Goal: Information Seeking & Learning: Learn about a topic

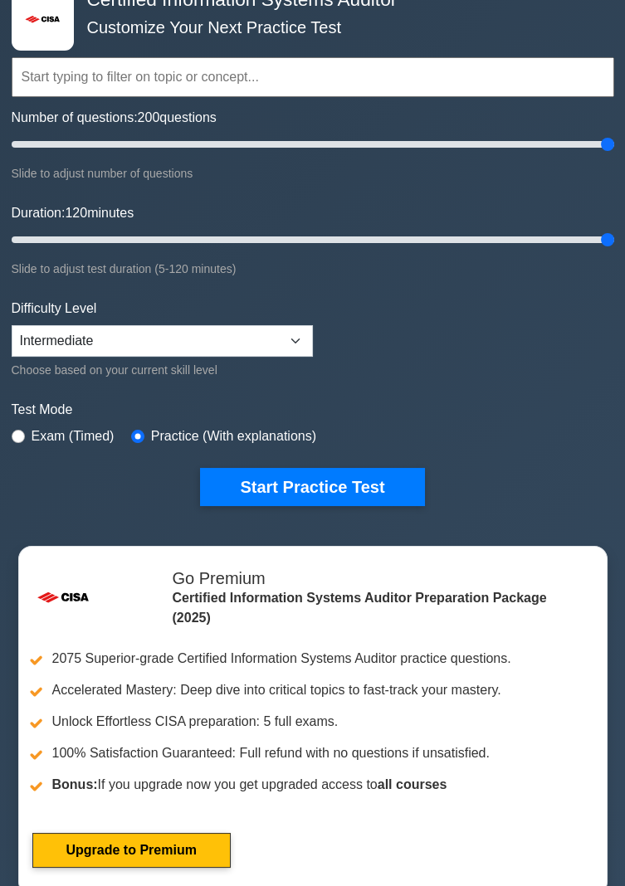
scroll to position [105, 0]
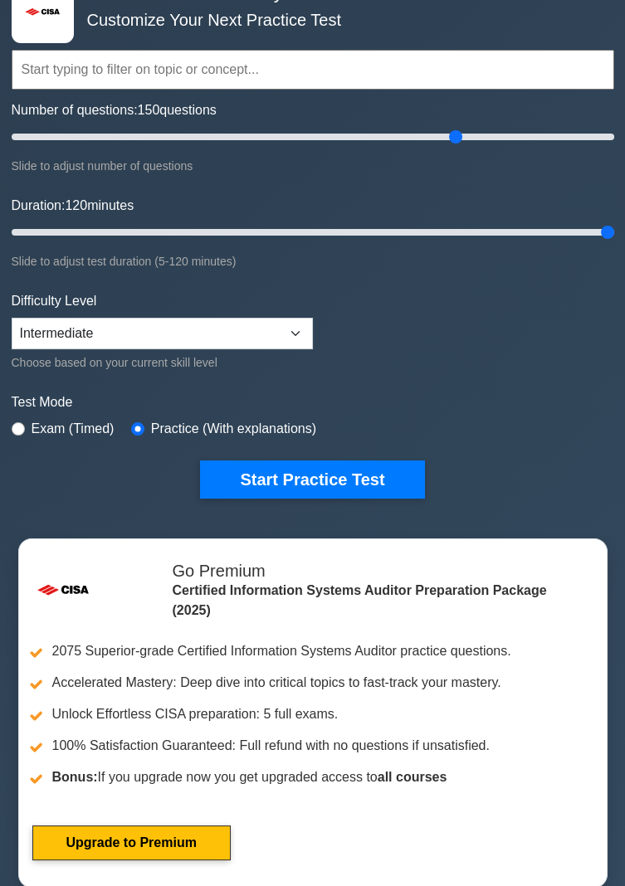
type input "150"
click at [14, 432] on input "radio" at bounding box center [18, 428] width 13 height 13
radio input "true"
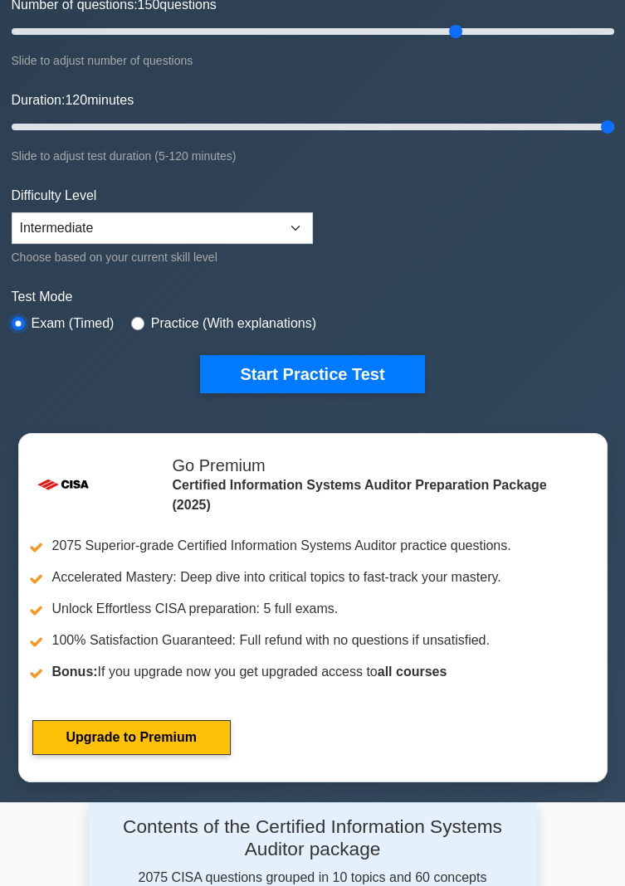
scroll to position [214, 0]
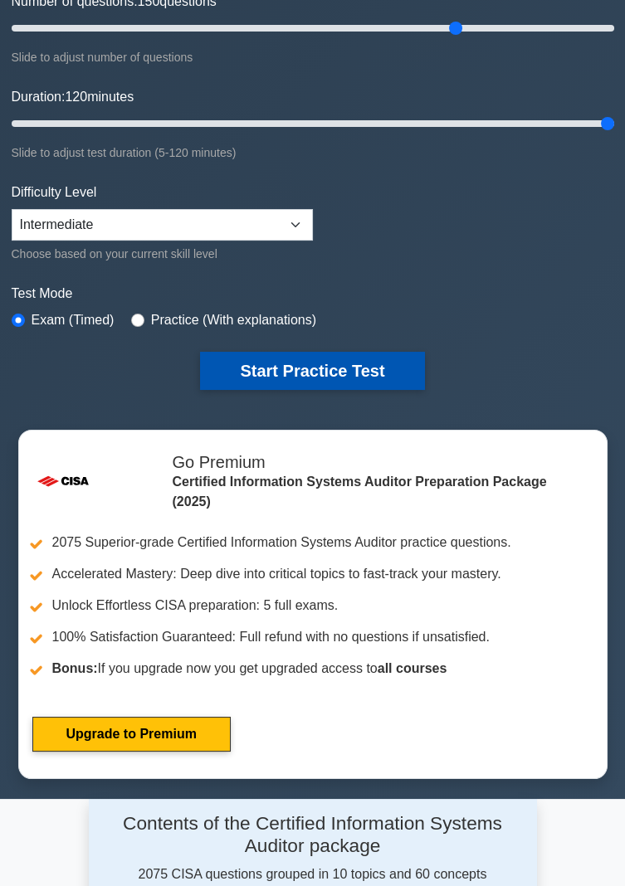
click at [327, 383] on button "Start Practice Test" at bounding box center [312, 371] width 224 height 38
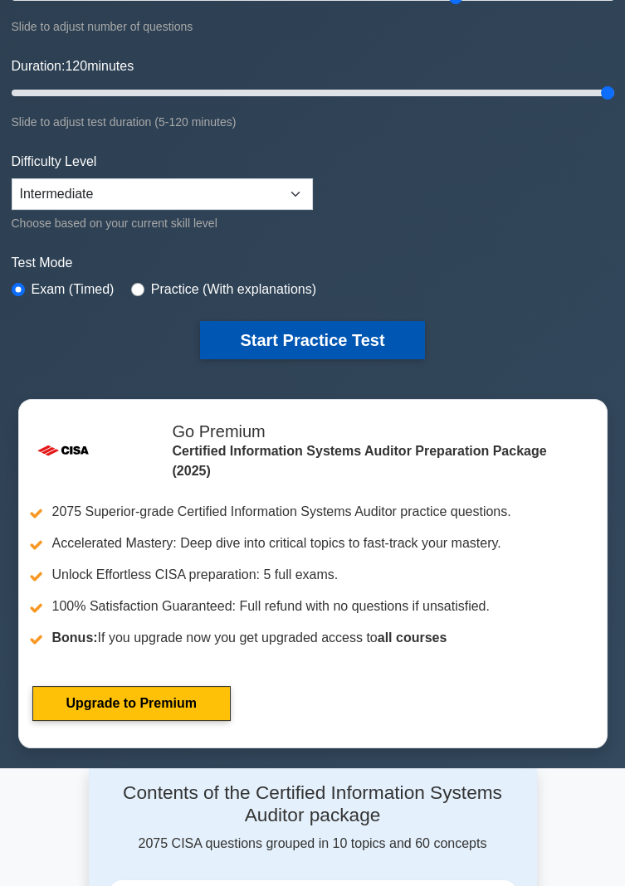
scroll to position [267, 0]
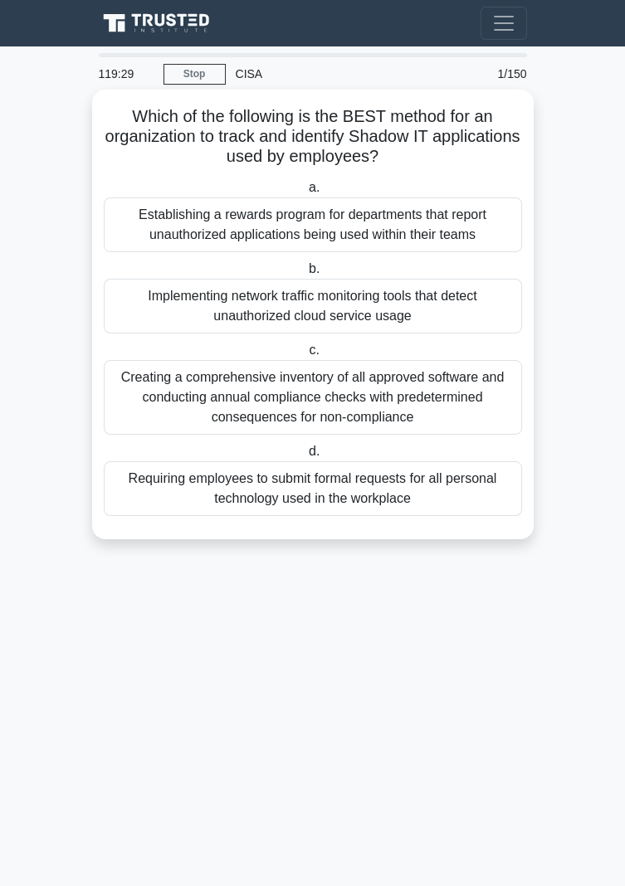
click at [305, 417] on div "Creating a comprehensive inventory of all approved software and conducting annu…" at bounding box center [313, 397] width 418 height 75
click at [305, 356] on input "c. Creating a comprehensive inventory of all approved software and conducting a…" at bounding box center [305, 350] width 0 height 11
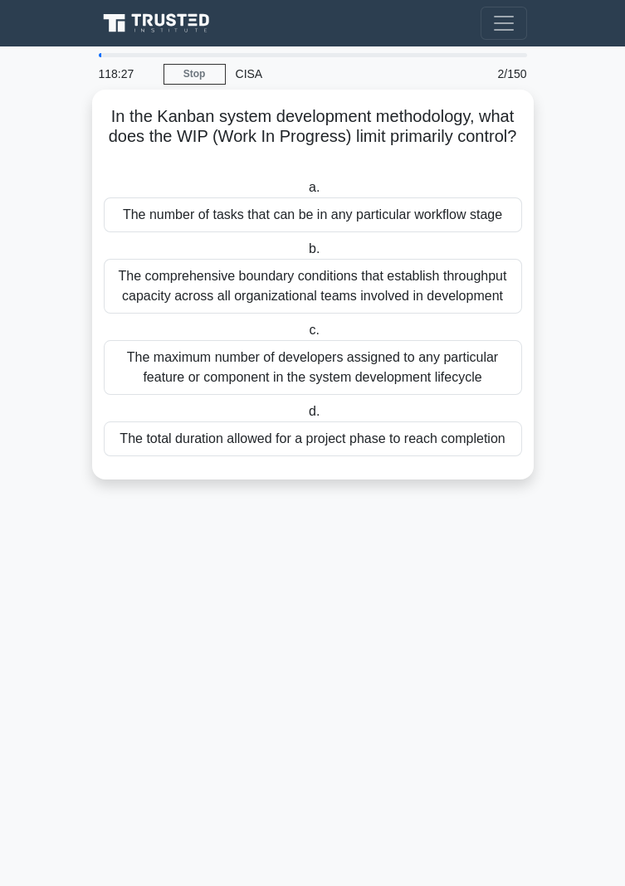
click at [446, 220] on div "The number of tasks that can be in any particular workflow stage" at bounding box center [313, 215] width 418 height 35
click at [305, 193] on input "a. The number of tasks that can be in any particular workflow stage" at bounding box center [305, 188] width 0 height 11
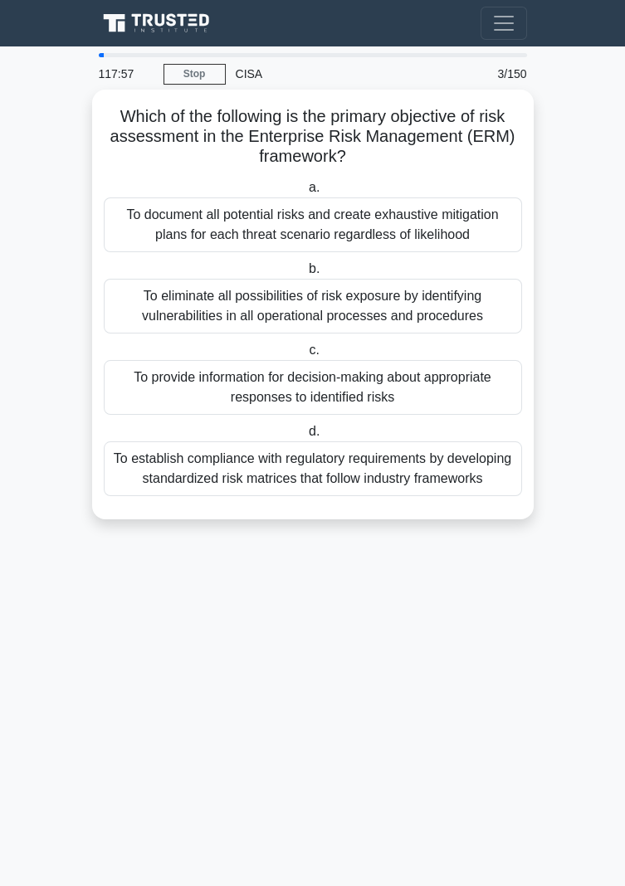
click at [445, 314] on div "To eliminate all possibilities of risk exposure by identifying vulnerabilities …" at bounding box center [313, 306] width 418 height 55
click at [305, 275] on input "b. To eliminate all possibilities of risk exposure by identifying vulnerabiliti…" at bounding box center [305, 269] width 0 height 11
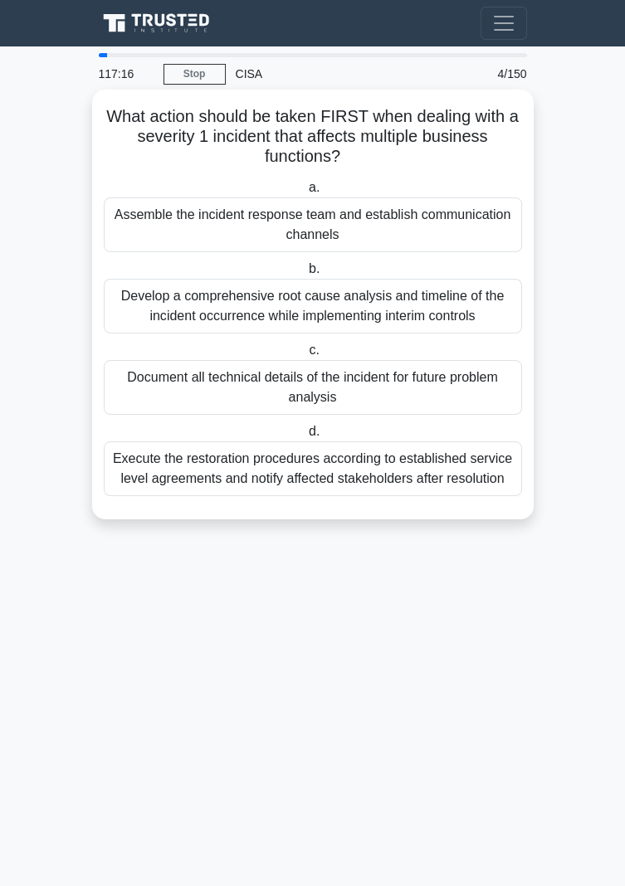
click at [400, 476] on div "Execute the restoration procedures according to established service level agree…" at bounding box center [313, 469] width 418 height 55
click at [305, 437] on input "d. Execute the restoration procedures according to established service level ag…" at bounding box center [305, 432] width 0 height 11
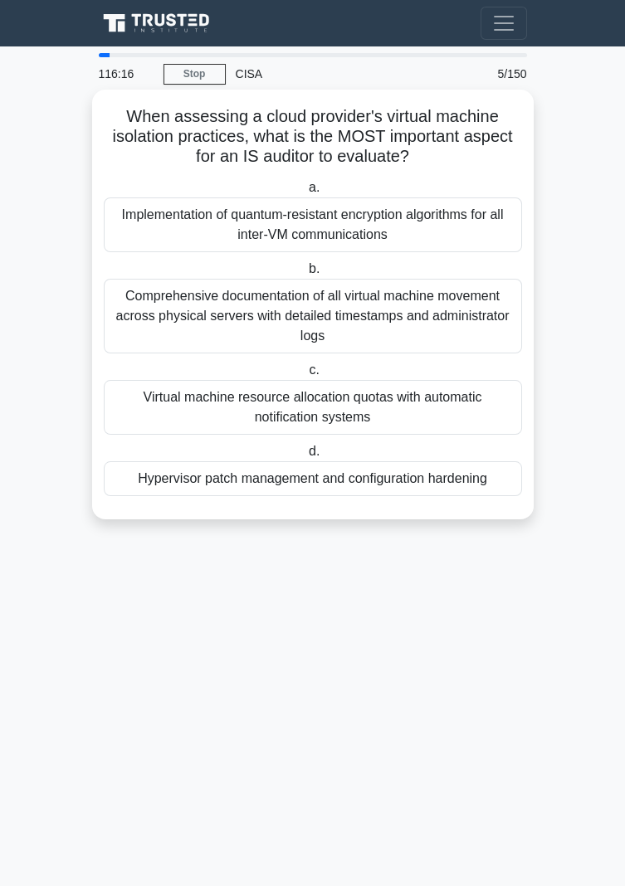
click at [442, 312] on div "Comprehensive documentation of all virtual machine movement across physical ser…" at bounding box center [313, 316] width 418 height 75
click at [305, 275] on input "b. Comprehensive documentation of all virtual machine movement across physical …" at bounding box center [305, 269] width 0 height 11
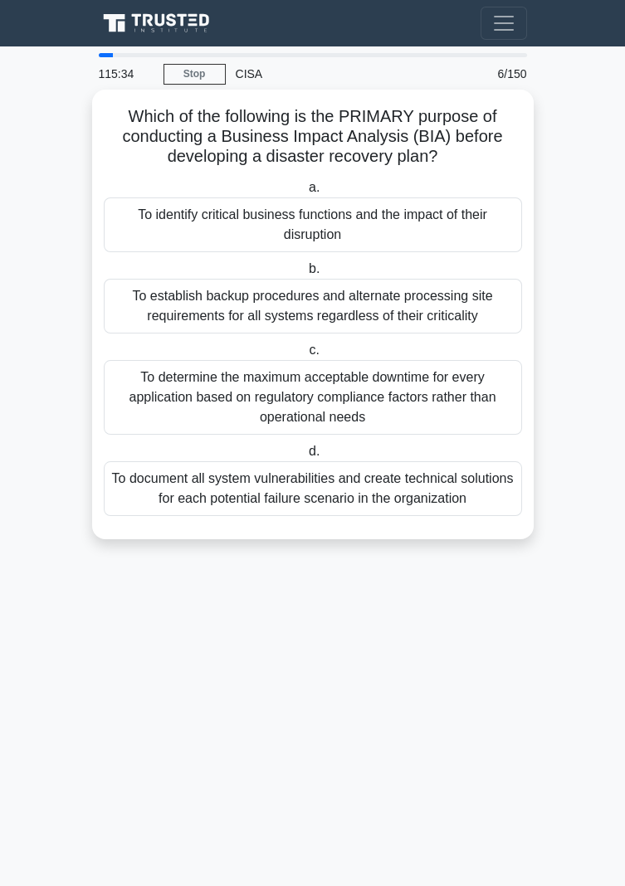
click at [362, 224] on div "To identify critical business functions and the impact of their disruption" at bounding box center [313, 225] width 418 height 55
click at [305, 193] on input "a. To identify critical business functions and the impact of their disruption" at bounding box center [305, 188] width 0 height 11
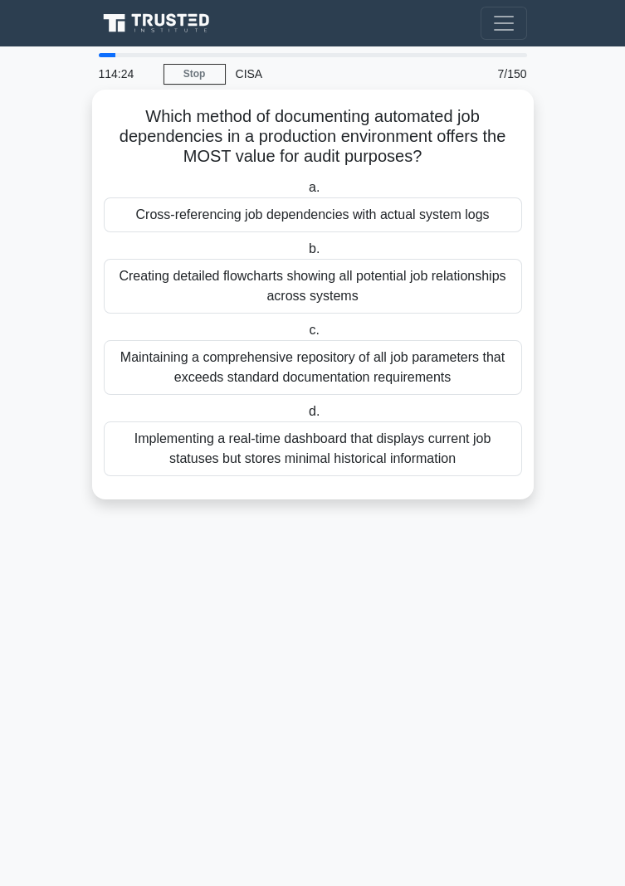
click at [484, 293] on div "Creating detailed flowcharts showing all potential job relationships across sys…" at bounding box center [313, 286] width 418 height 55
click at [305, 255] on input "b. Creating detailed flowcharts showing all potential job relationships across …" at bounding box center [305, 249] width 0 height 11
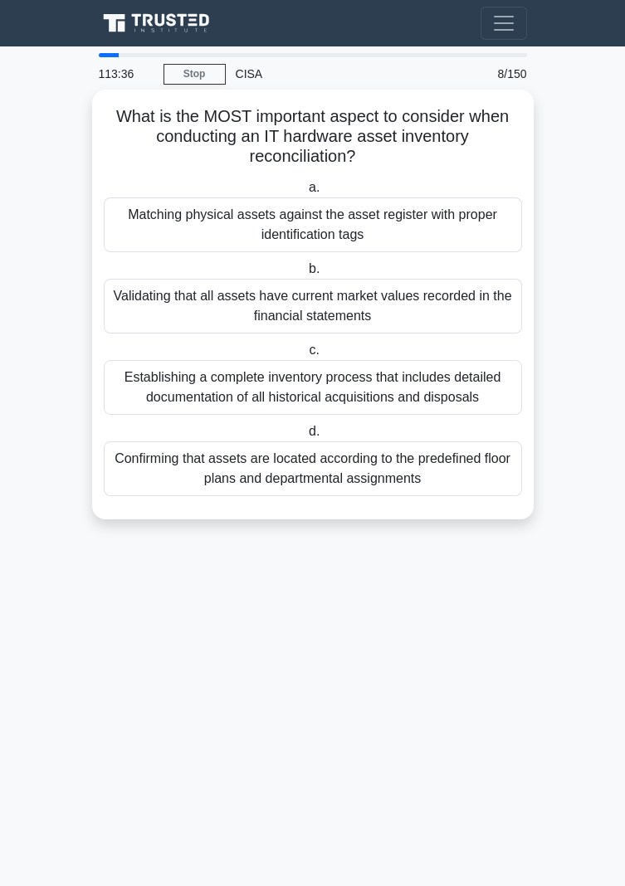
click at [343, 220] on div "Matching physical assets against the asset register with proper identification …" at bounding box center [313, 225] width 418 height 55
click at [305, 193] on input "a. Matching physical assets against the asset register with proper identificati…" at bounding box center [305, 188] width 0 height 11
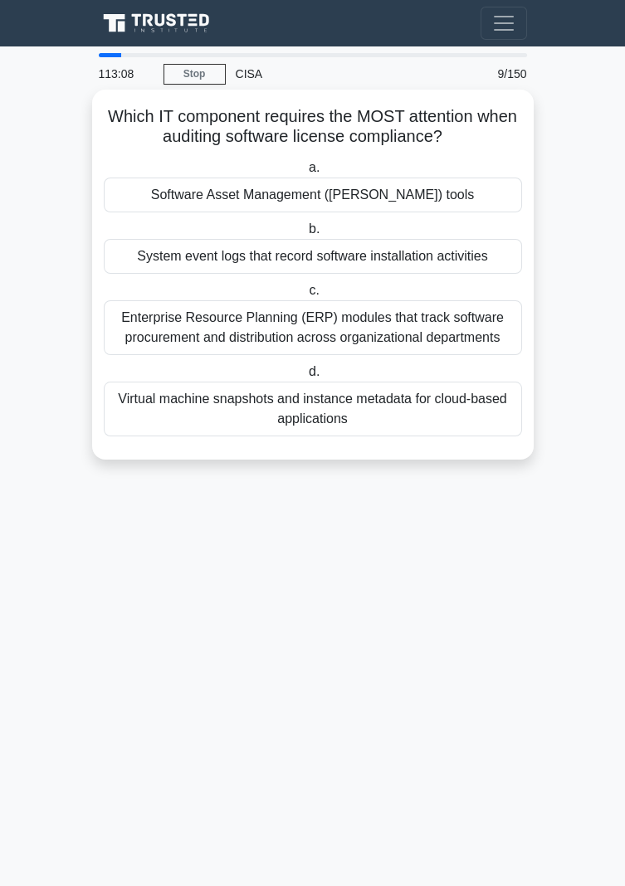
click at [382, 264] on div "System event logs that record software installation activities" at bounding box center [313, 256] width 418 height 35
click at [305, 235] on input "b. System event logs that record software installation activities" at bounding box center [305, 229] width 0 height 11
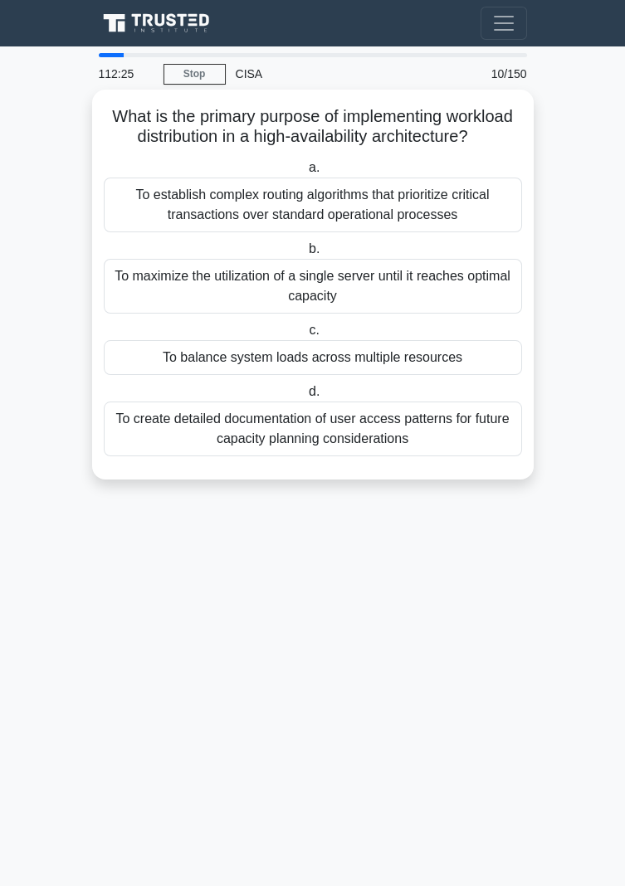
click at [417, 364] on div "To balance system loads across multiple resources" at bounding box center [313, 357] width 418 height 35
click at [305, 336] on input "c. To balance system loads across multiple resources" at bounding box center [305, 330] width 0 height 11
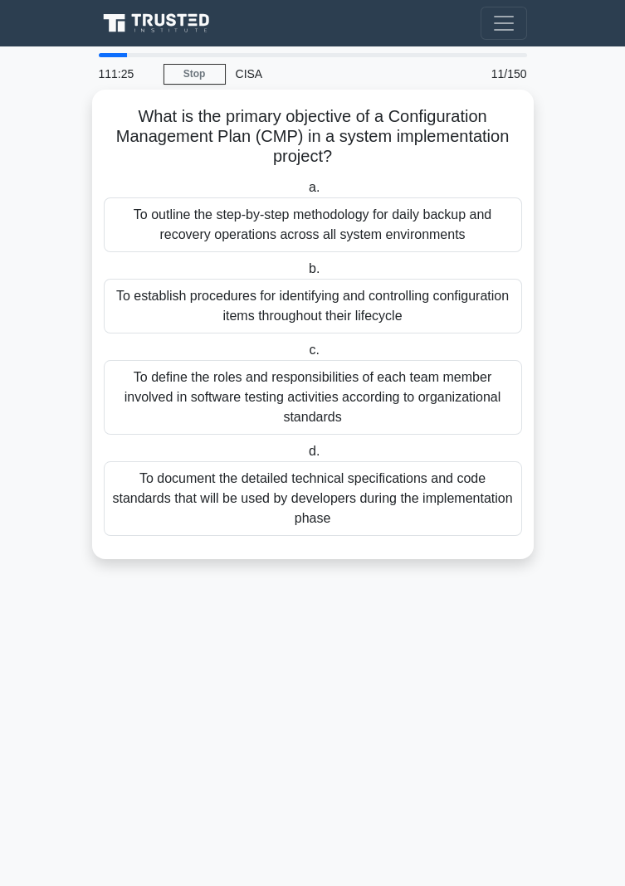
click at [417, 304] on div "To establish procedures for identifying and controlling configuration items thr…" at bounding box center [313, 306] width 418 height 55
click at [305, 275] on input "b. To establish procedures for identifying and controlling configuration items …" at bounding box center [305, 269] width 0 height 11
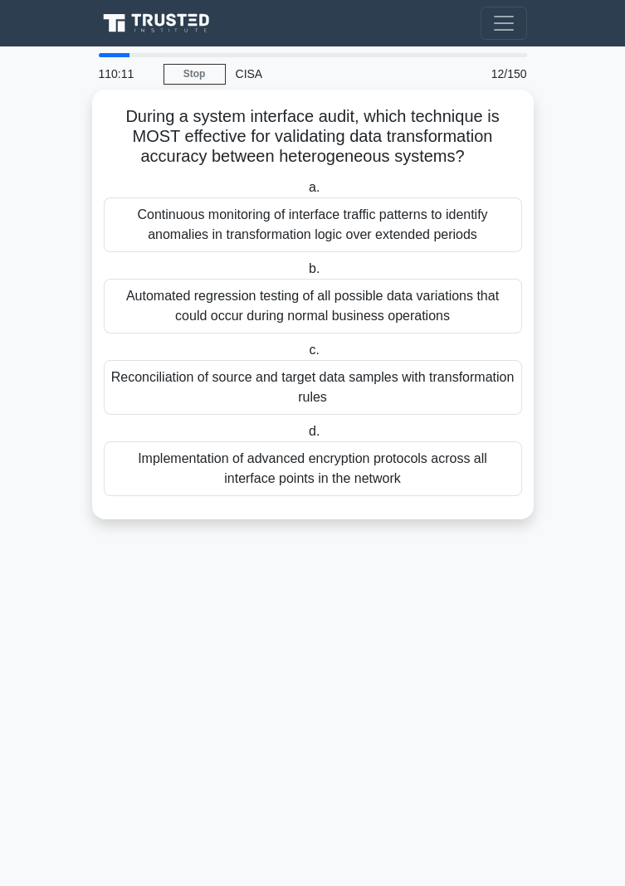
click at [361, 308] on div "Automated regression testing of all possible data variations that could occur d…" at bounding box center [313, 306] width 418 height 55
click at [305, 275] on input "b. Automated regression testing of all possible data variations that could occu…" at bounding box center [305, 269] width 0 height 11
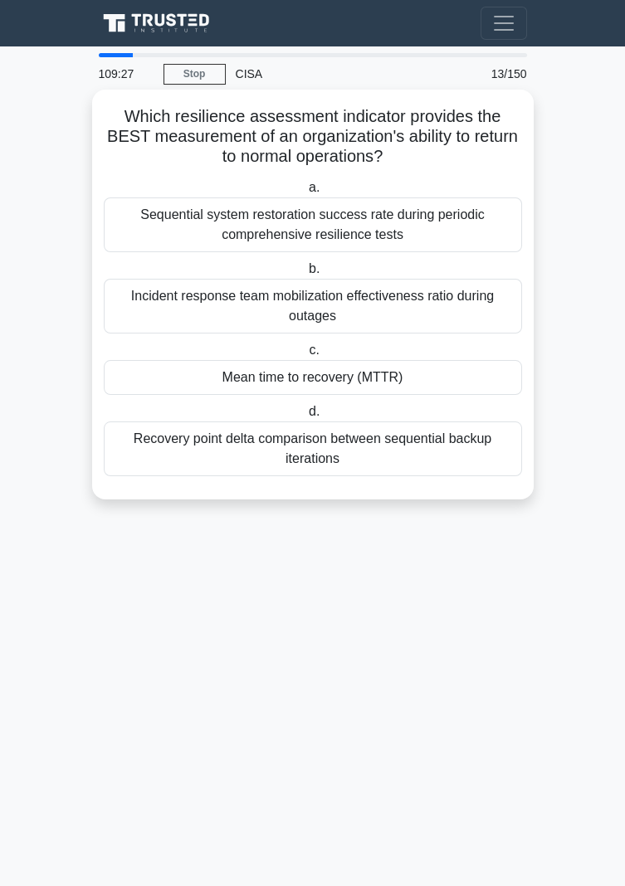
click at [413, 378] on div "Mean time to recovery (MTTR)" at bounding box center [313, 377] width 418 height 35
click at [305, 356] on input "c. Mean time to recovery (MTTR)" at bounding box center [305, 350] width 0 height 11
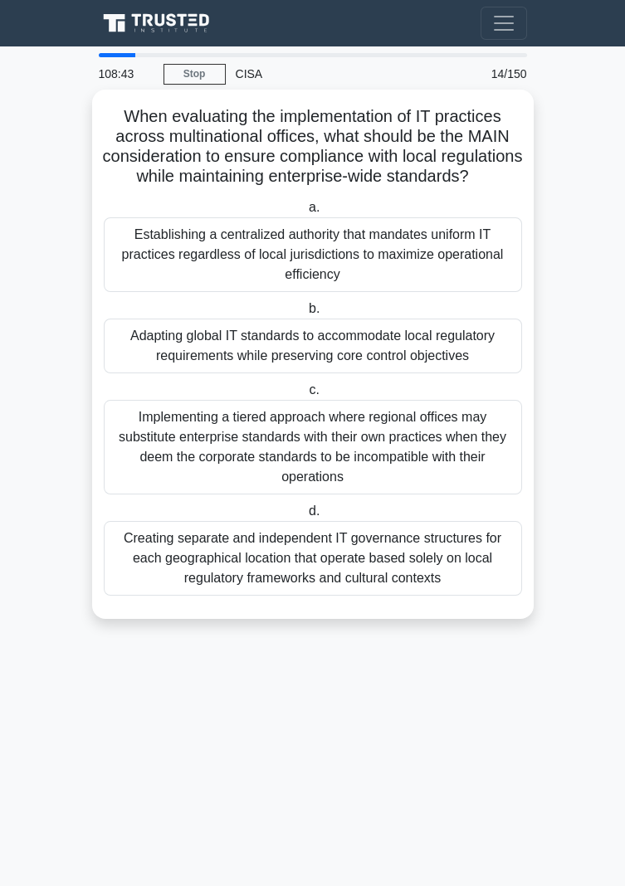
click at [467, 361] on div "Adapting global IT standards to accommodate local regulatory requirements while…" at bounding box center [313, 346] width 418 height 55
click at [305, 315] on input "b. Adapting global IT standards to accommodate local regulatory requirements wh…" at bounding box center [305, 309] width 0 height 11
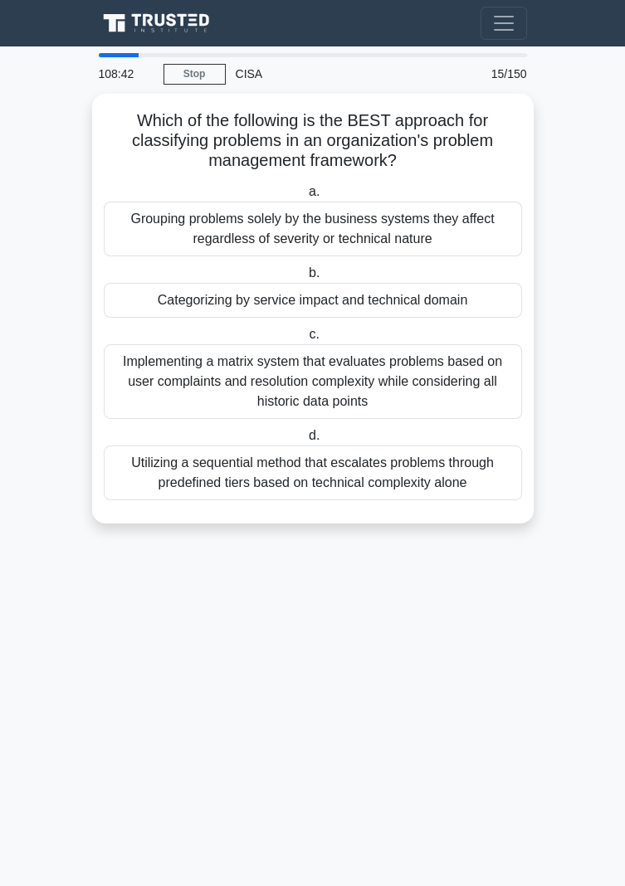
click at [438, 876] on main "108:42 Stop CISA Beginner 15/150 Which of the following is the BEST approach fo…" at bounding box center [312, 466] width 625 height 840
click at [439, 874] on main "108:42 Stop CISA Beginner 15/150 Which of the following is the BEST approach fo…" at bounding box center [312, 466] width 625 height 840
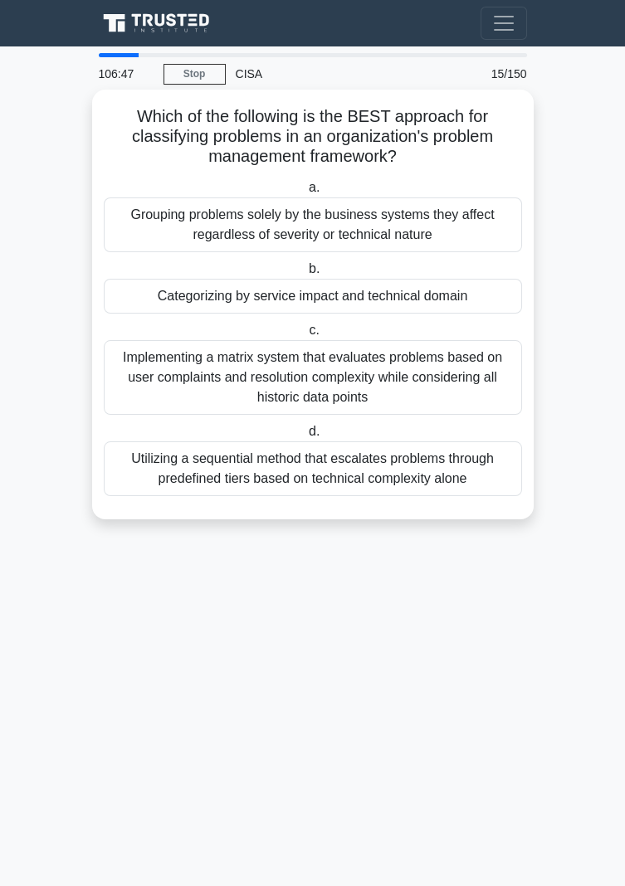
click at [197, 235] on div "Grouping problems solely by the business systems they affect regardless of seve…" at bounding box center [313, 225] width 418 height 55
click at [305, 193] on input "a. Grouping problems solely by the business systems they affect regardless of s…" at bounding box center [305, 188] width 0 height 11
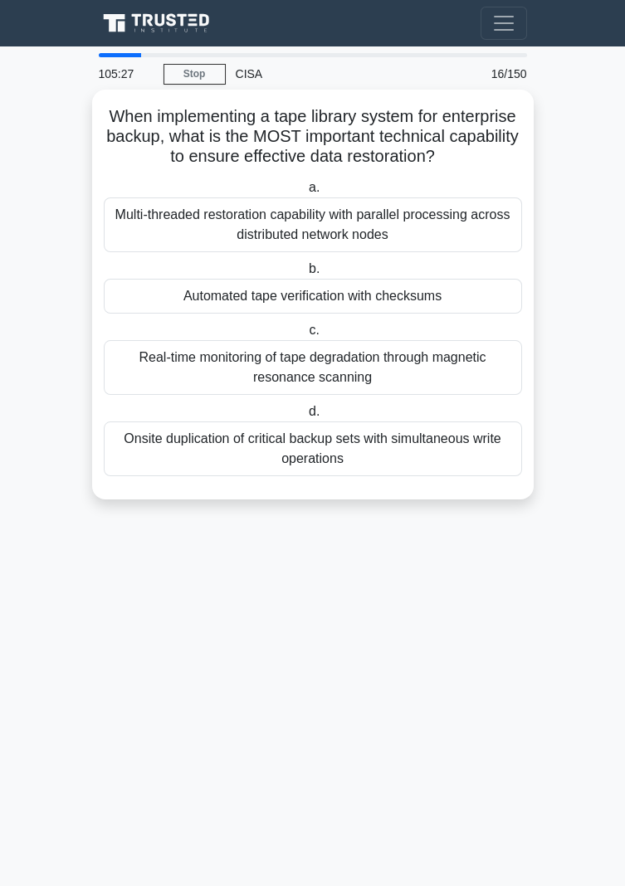
click at [183, 369] on div "Real-time monitoring of tape degradation through magnetic resonance scanning" at bounding box center [313, 367] width 418 height 55
click at [305, 336] on input "c. Real-time monitoring of tape degradation through magnetic resonance scanning" at bounding box center [305, 330] width 0 height 11
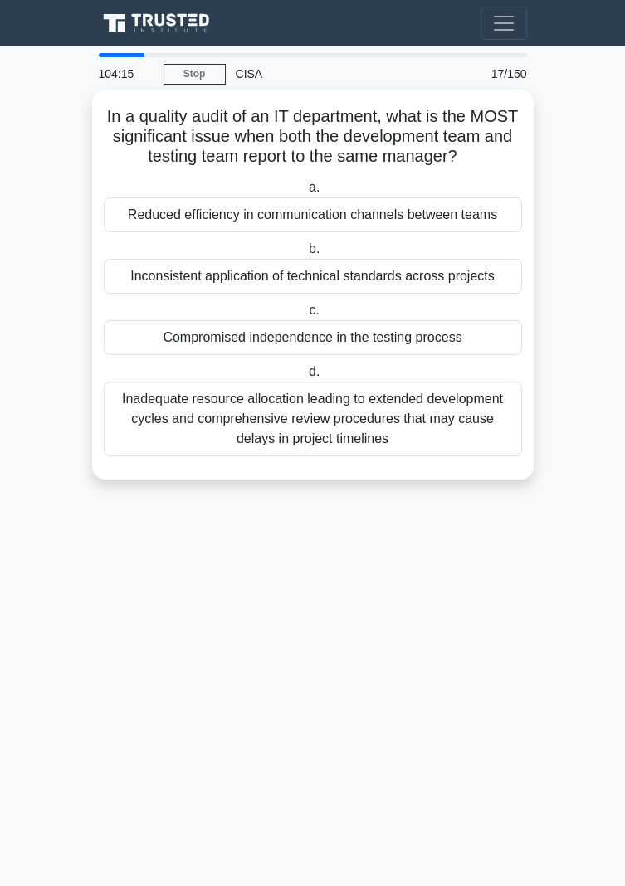
click at [154, 290] on div "Inconsistent application of technical standards across projects" at bounding box center [313, 276] width 418 height 35
click at [305, 255] on input "b. Inconsistent application of technical standards across projects" at bounding box center [305, 249] width 0 height 11
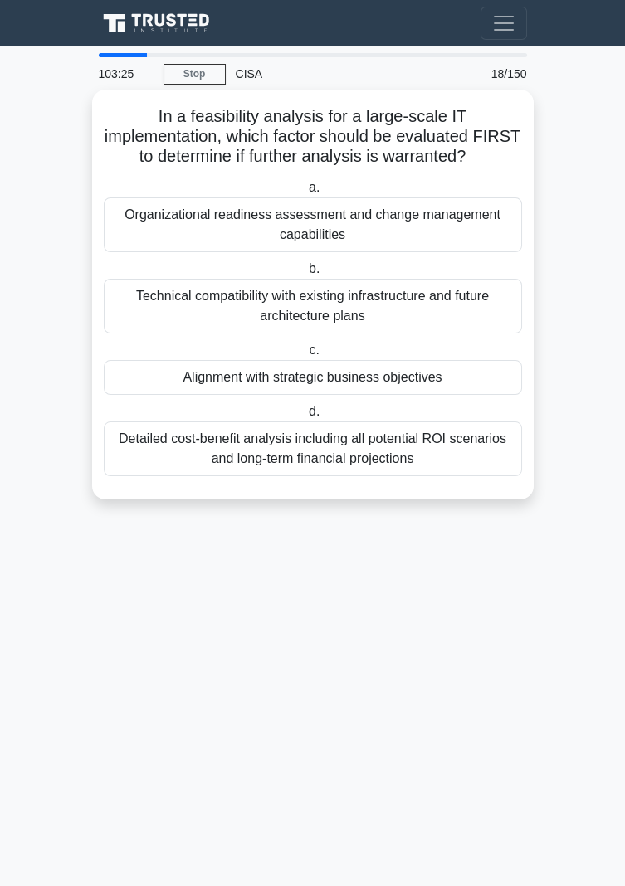
click at [176, 388] on div "Alignment with strategic business objectives" at bounding box center [313, 377] width 418 height 35
click at [305, 356] on input "c. Alignment with strategic business objectives" at bounding box center [305, 350] width 0 height 11
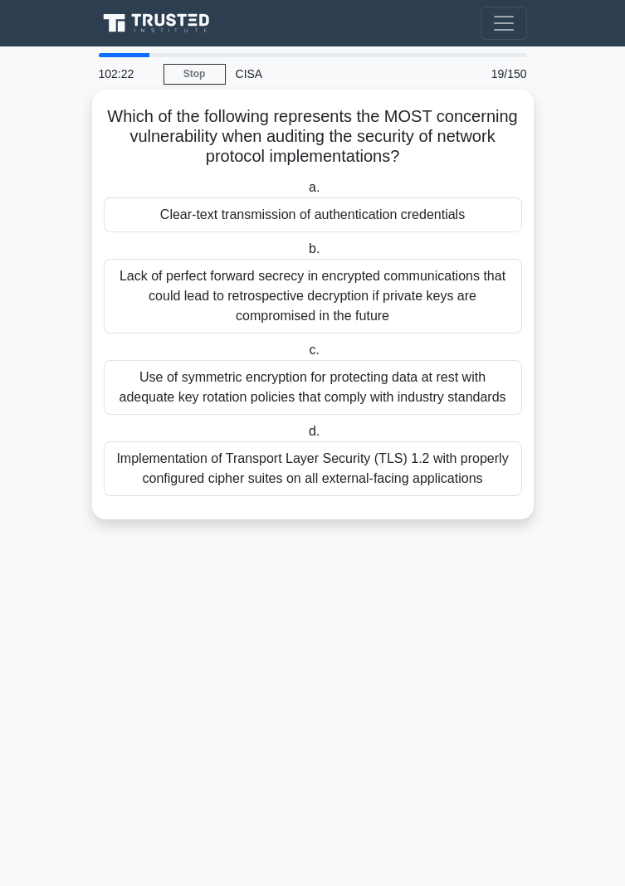
click at [162, 292] on div "Lack of perfect forward secrecy in encrypted communications that could lead to …" at bounding box center [313, 296] width 418 height 75
click at [305, 255] on input "b. Lack of perfect forward secrecy in encrypted communications that could lead …" at bounding box center [305, 249] width 0 height 11
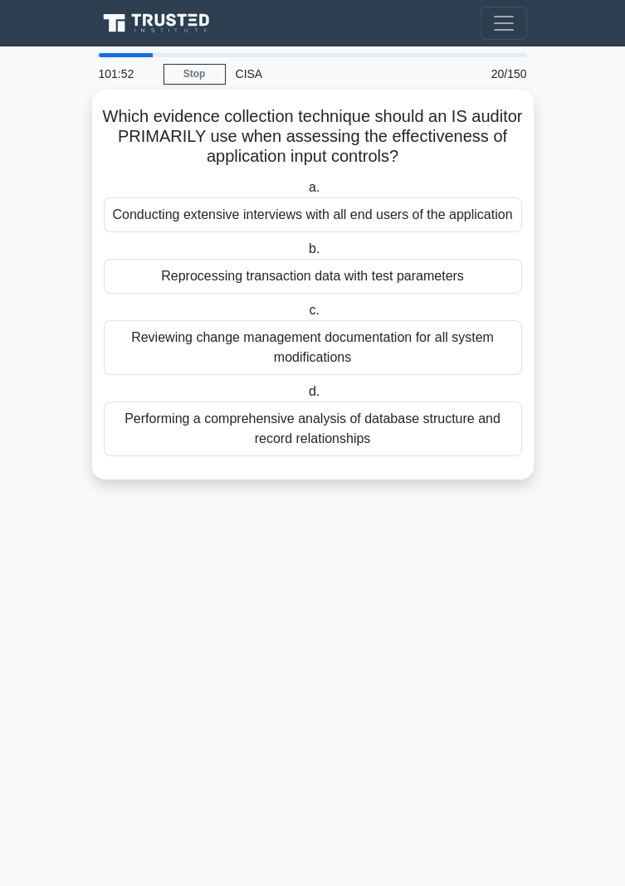
click at [164, 291] on div "Reprocessing transaction data with test parameters" at bounding box center [313, 276] width 418 height 35
click at [305, 255] on input "b. Reprocessing transaction data with test parameters" at bounding box center [305, 249] width 0 height 11
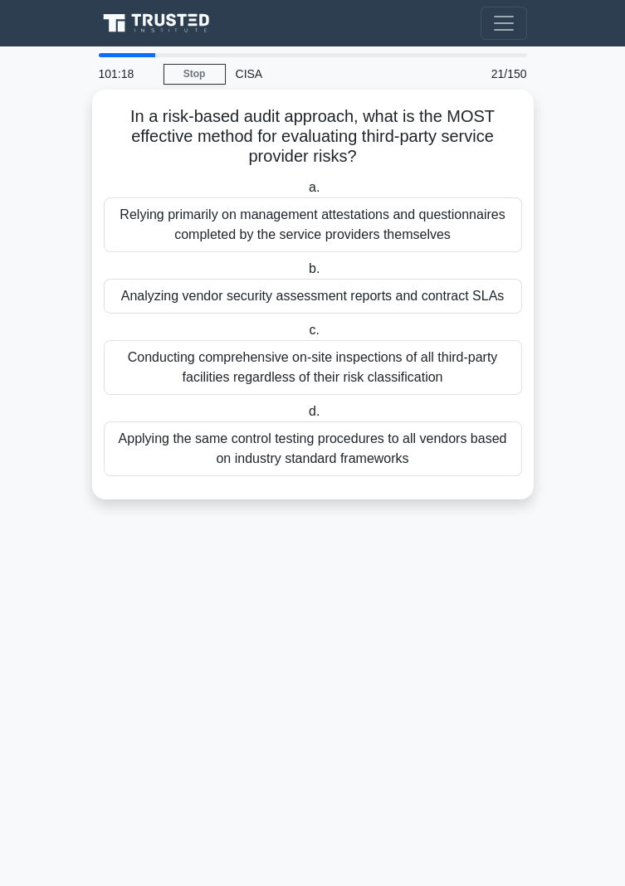
click at [142, 305] on div "Analyzing vendor security assessment reports and contract SLAs" at bounding box center [313, 296] width 418 height 35
click at [305, 275] on input "b. Analyzing vendor security assessment reports and contract SLAs" at bounding box center [305, 269] width 0 height 11
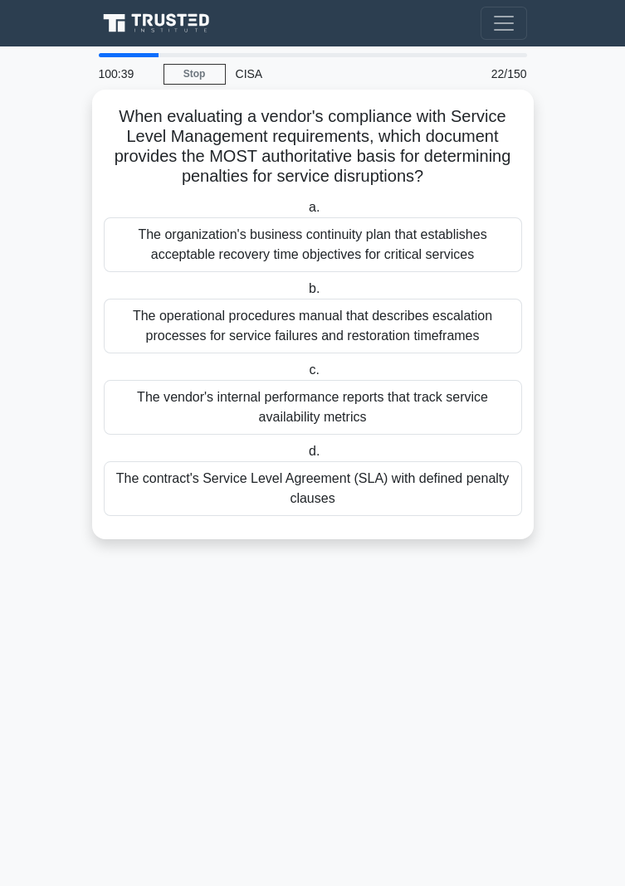
click at [212, 500] on div "The contract's Service Level Agreement (SLA) with defined penalty clauses" at bounding box center [313, 488] width 418 height 55
click at [305, 457] on input "d. The contract's Service Level Agreement (SLA) with defined penalty clauses" at bounding box center [305, 452] width 0 height 11
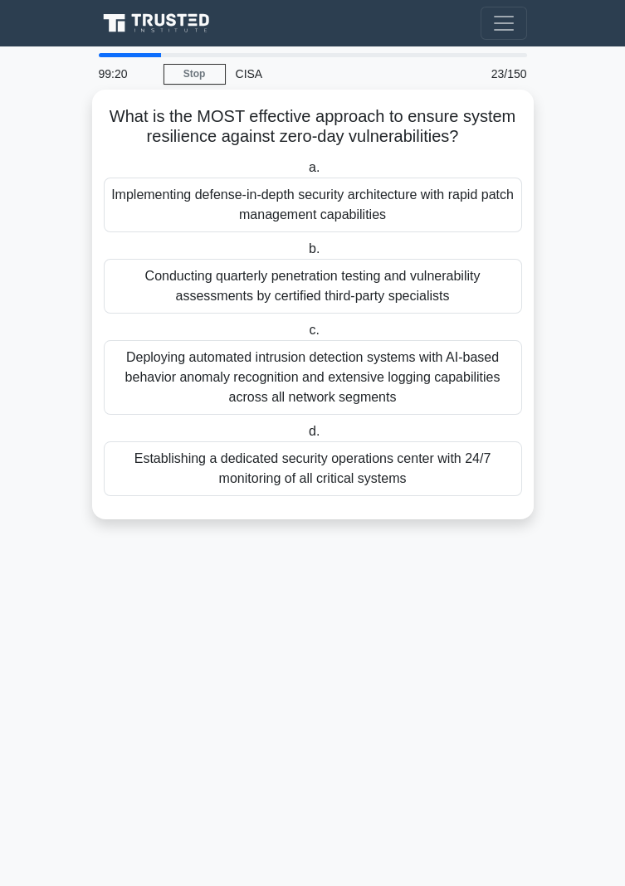
click at [189, 303] on div "Conducting quarterly penetration testing and vulnerability assessments by certi…" at bounding box center [313, 286] width 418 height 55
click at [305, 255] on input "b. Conducting quarterly penetration testing and vulnerability assessments by ce…" at bounding box center [305, 249] width 0 height 11
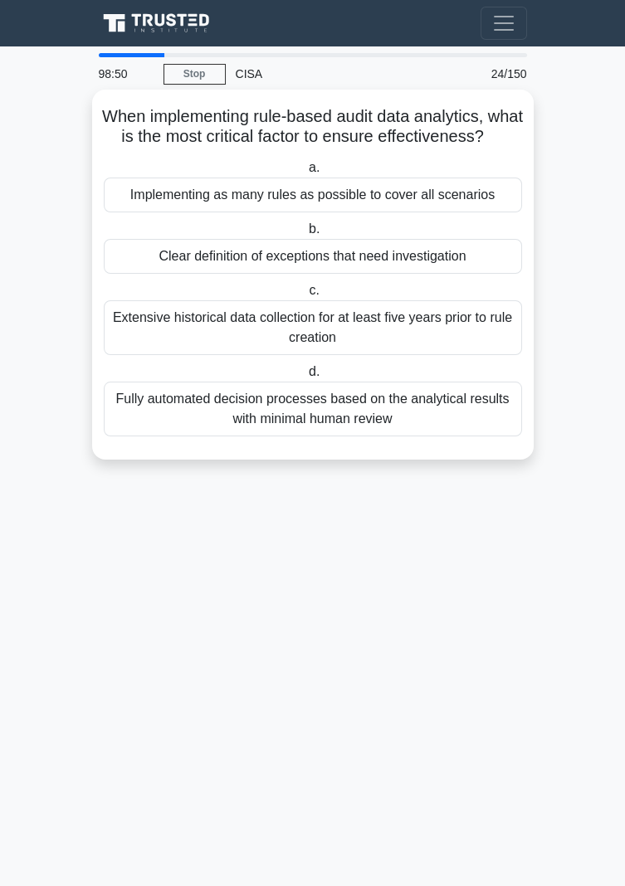
click at [184, 267] on div "Clear definition of exceptions that need investigation" at bounding box center [313, 256] width 418 height 35
click at [305, 235] on input "b. Clear definition of exceptions that need investigation" at bounding box center [305, 229] width 0 height 11
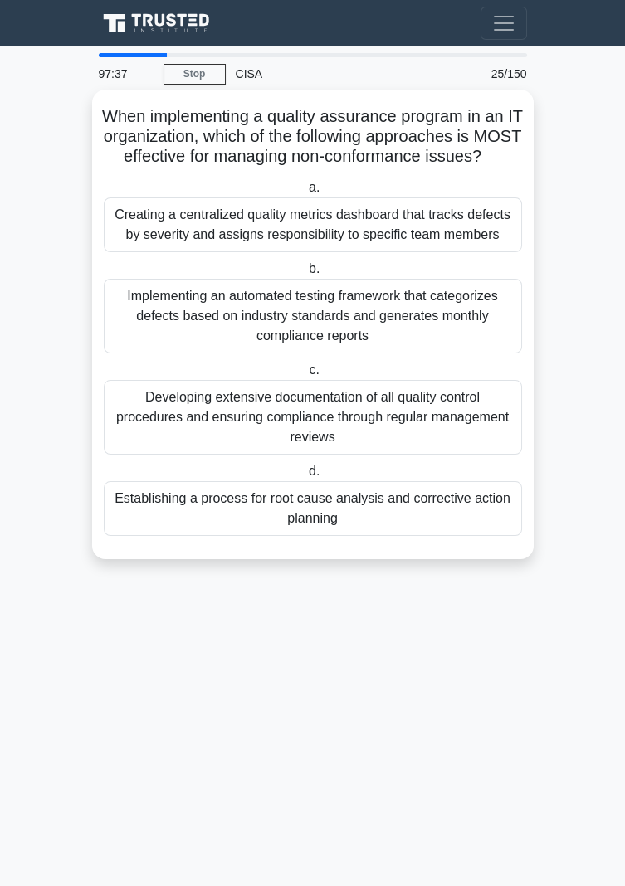
click at [129, 524] on div "Establishing a process for root cause analysis and corrective action planning" at bounding box center [313, 508] width 418 height 55
click at [305, 477] on input "d. Establishing a process for root cause analysis and corrective action planning" at bounding box center [305, 471] width 0 height 11
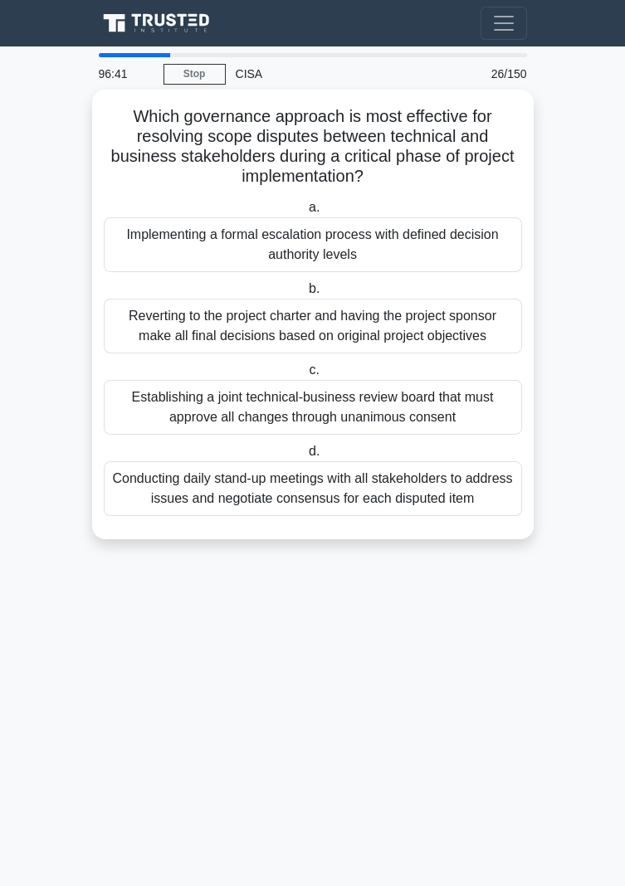
click at [175, 325] on div "Reverting to the project charter and having the project sponsor make all final …" at bounding box center [313, 326] width 418 height 55
click at [305, 295] on input "b. Reverting to the project charter and having the project sponsor make all fin…" at bounding box center [305, 289] width 0 height 11
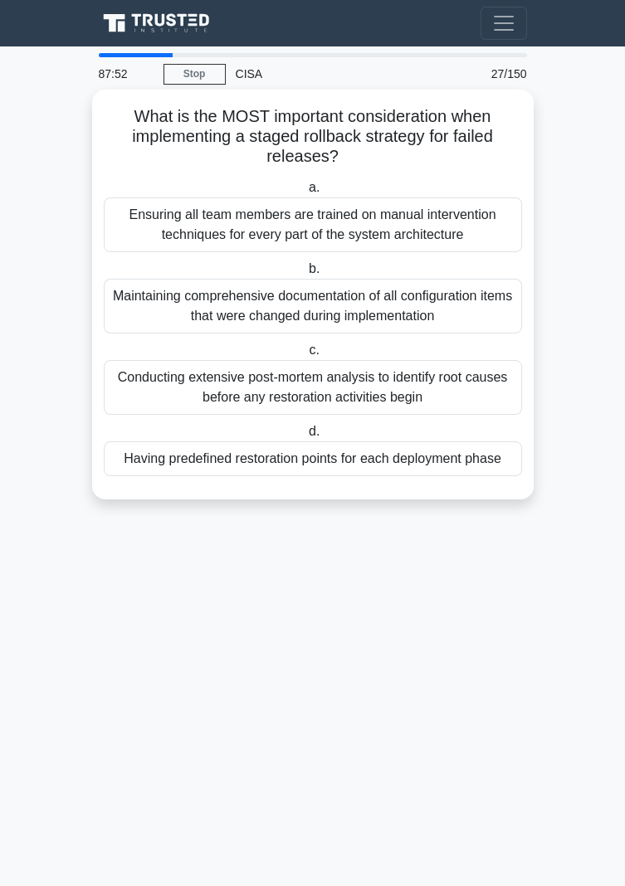
click at [438, 311] on div "Maintaining comprehensive documentation of all configuration items that were ch…" at bounding box center [313, 306] width 418 height 55
click at [305, 275] on input "b. Maintaining comprehensive documentation of all configuration items that were…" at bounding box center [305, 269] width 0 height 11
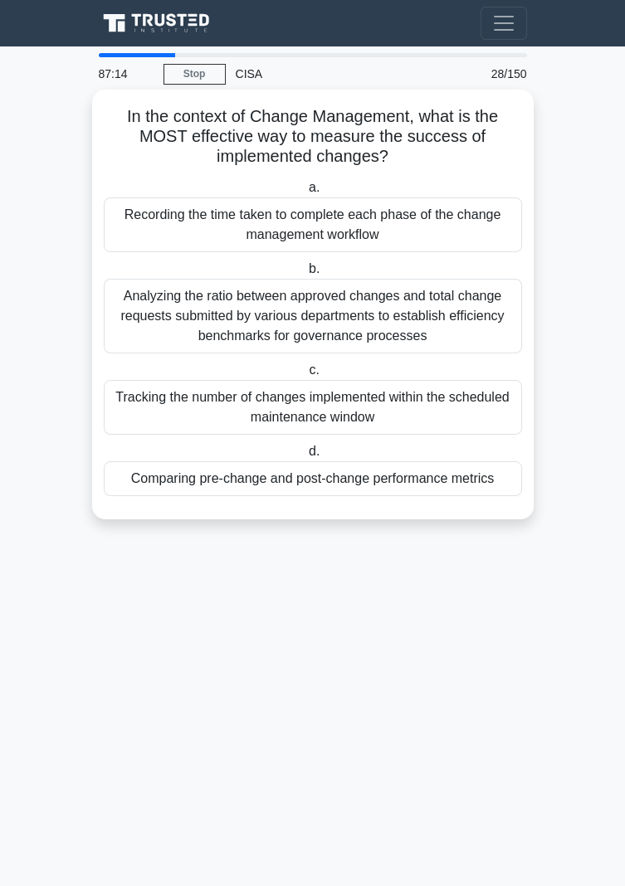
click at [435, 485] on div "Comparing pre-change and post-change performance metrics" at bounding box center [313, 478] width 418 height 35
click at [305, 457] on input "d. Comparing pre-change and post-change performance metrics" at bounding box center [305, 452] width 0 height 11
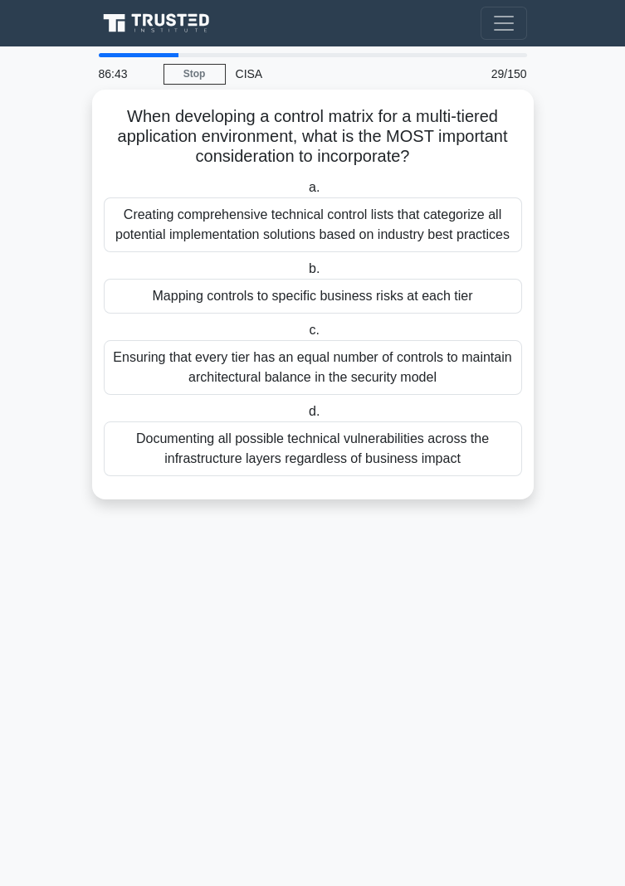
click at [438, 303] on div "Mapping controls to specific business risks at each tier" at bounding box center [313, 296] width 418 height 35
click at [305, 275] on input "b. Mapping controls to specific business risks at each tier" at bounding box center [305, 269] width 0 height 11
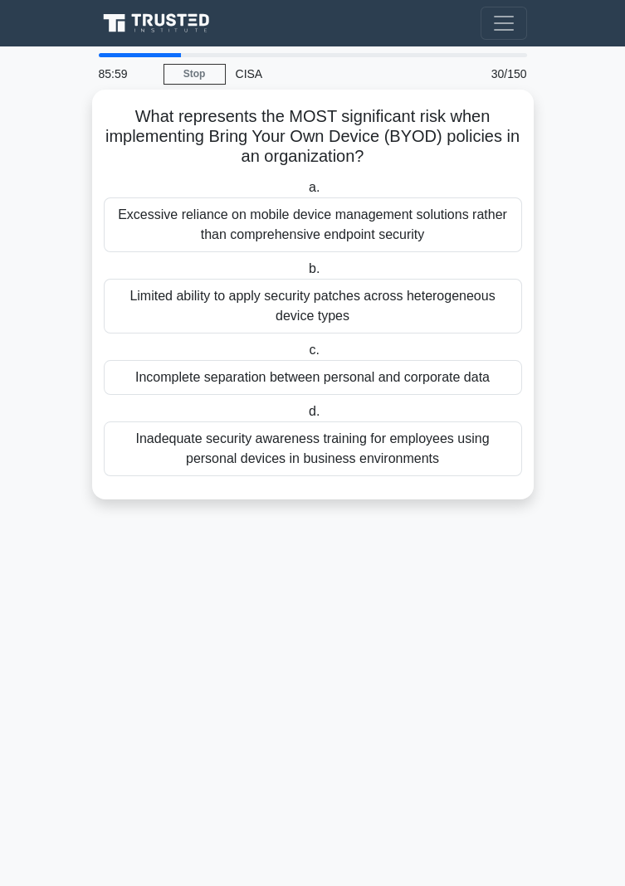
click at [413, 458] on div "Inadequate security awareness training for employees using personal devices in …" at bounding box center [313, 449] width 418 height 55
click at [305, 417] on input "d. Inadequate security awareness training for employees using personal devices …" at bounding box center [305, 412] width 0 height 11
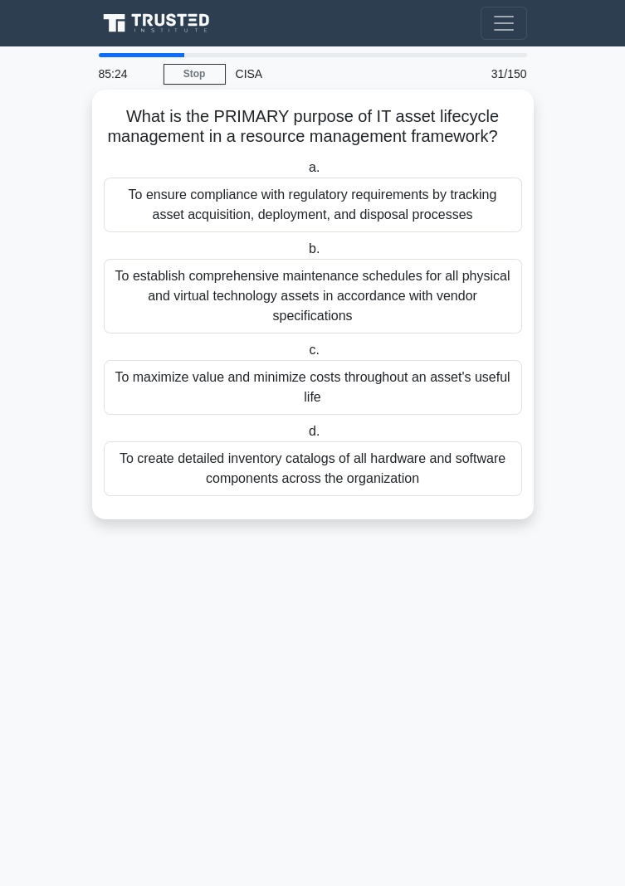
click at [383, 388] on div "To maximize value and minimize costs throughout an asset's useful life" at bounding box center [313, 387] width 418 height 55
click at [305, 356] on input "c. To maximize value and minimize costs throughout an asset's useful life" at bounding box center [305, 350] width 0 height 11
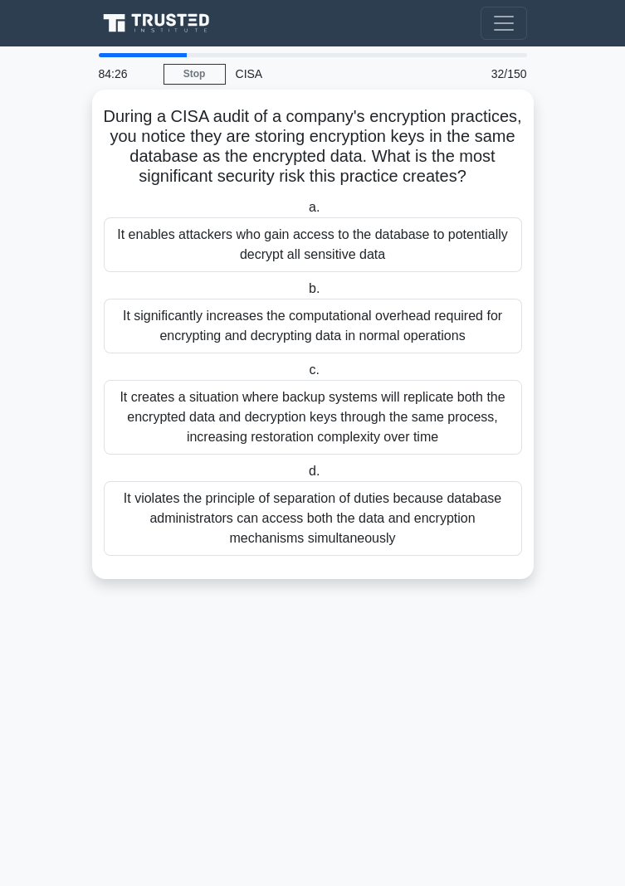
click at [420, 254] on div "It enables attackers who gain access to the database to potentially decrypt all…" at bounding box center [313, 244] width 418 height 55
click at [305, 213] on input "a. It enables attackers who gain access to the database to potentially decrypt …" at bounding box center [305, 208] width 0 height 11
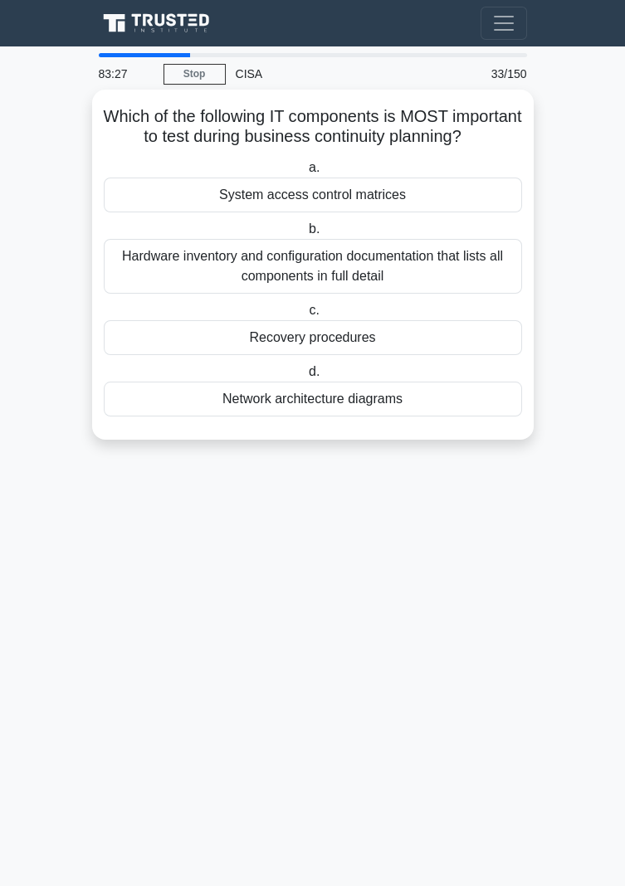
click at [370, 355] on div "Recovery procedures" at bounding box center [313, 337] width 418 height 35
click at [305, 316] on input "c. Recovery procedures" at bounding box center [305, 310] width 0 height 11
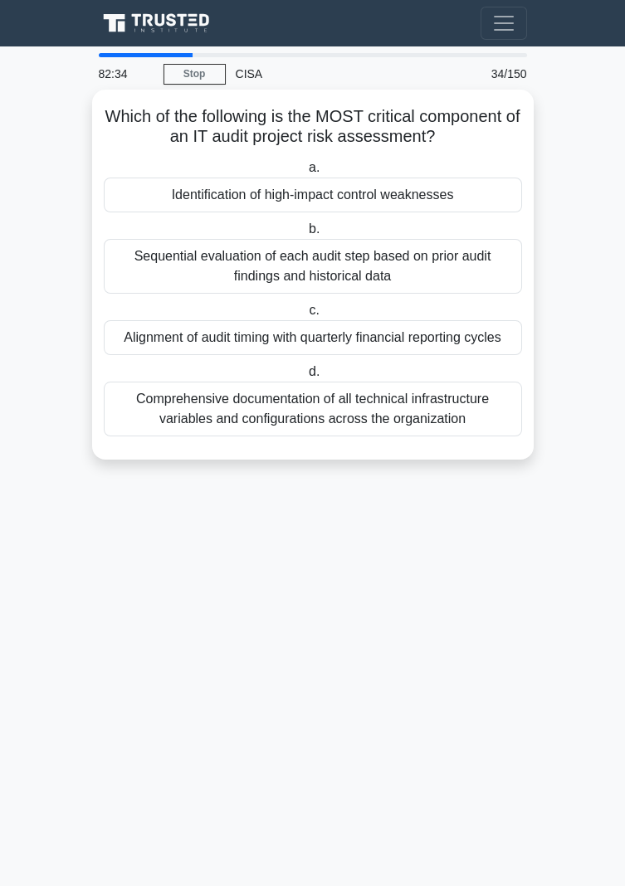
click at [445, 209] on div "Identification of high-impact control weaknesses" at bounding box center [313, 195] width 418 height 35
click at [305, 173] on input "a. Identification of high-impact control weaknesses" at bounding box center [305, 168] width 0 height 11
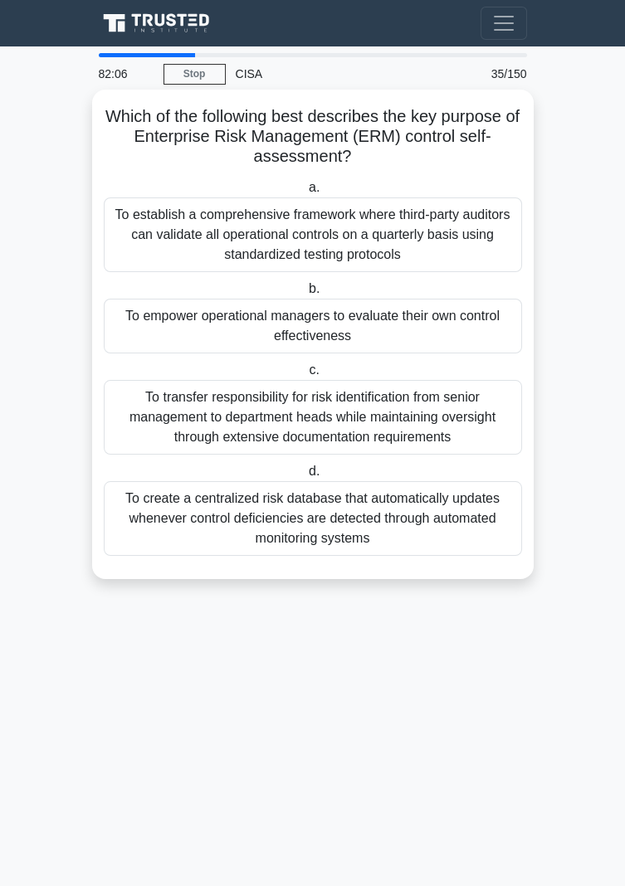
click at [359, 329] on div "To empower operational managers to evaluate their own control effectiveness" at bounding box center [313, 326] width 418 height 55
click at [305, 295] on input "b. To empower operational managers to evaluate their own control effectiveness" at bounding box center [305, 289] width 0 height 11
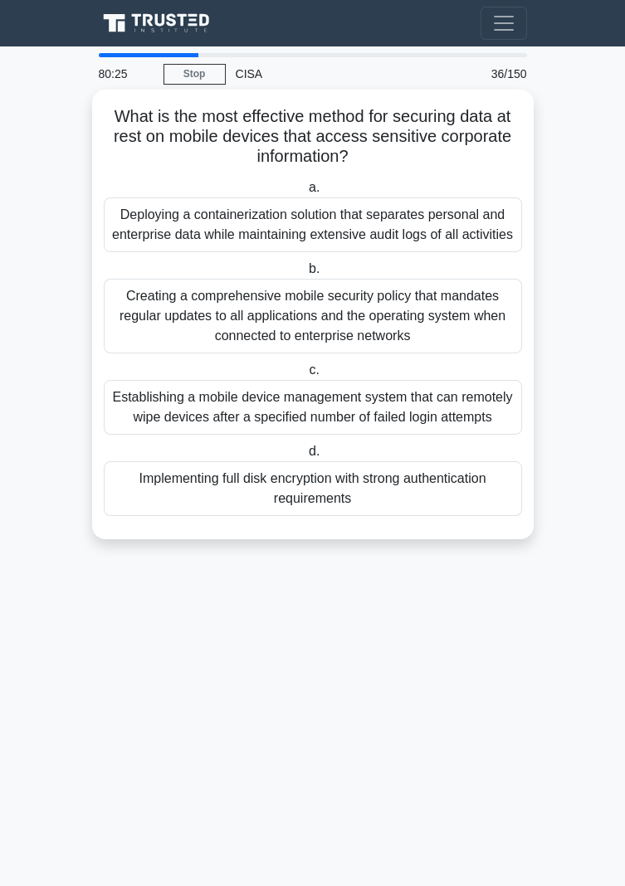
click at [358, 511] on div "Implementing full disk encryption with strong authentication requirements" at bounding box center [313, 488] width 418 height 55
click at [305, 457] on input "d. Implementing full disk encryption with strong authentication requirements" at bounding box center [305, 452] width 0 height 11
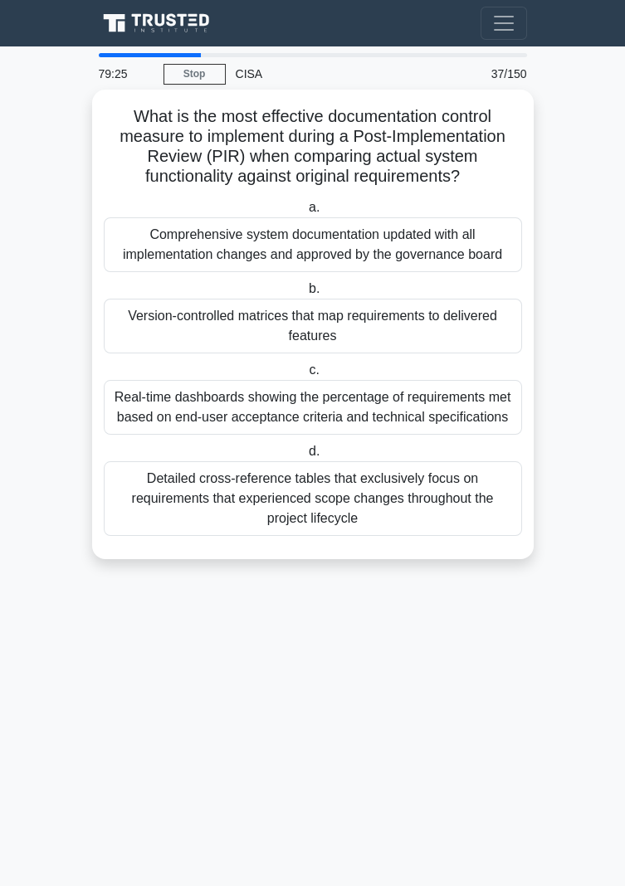
click at [434, 402] on div "Real-time dashboards showing the percentage of requirements met based on end-us…" at bounding box center [313, 407] width 418 height 55
click at [305, 376] on input "c. Real-time dashboards showing the percentage of requirements met based on end…" at bounding box center [305, 370] width 0 height 11
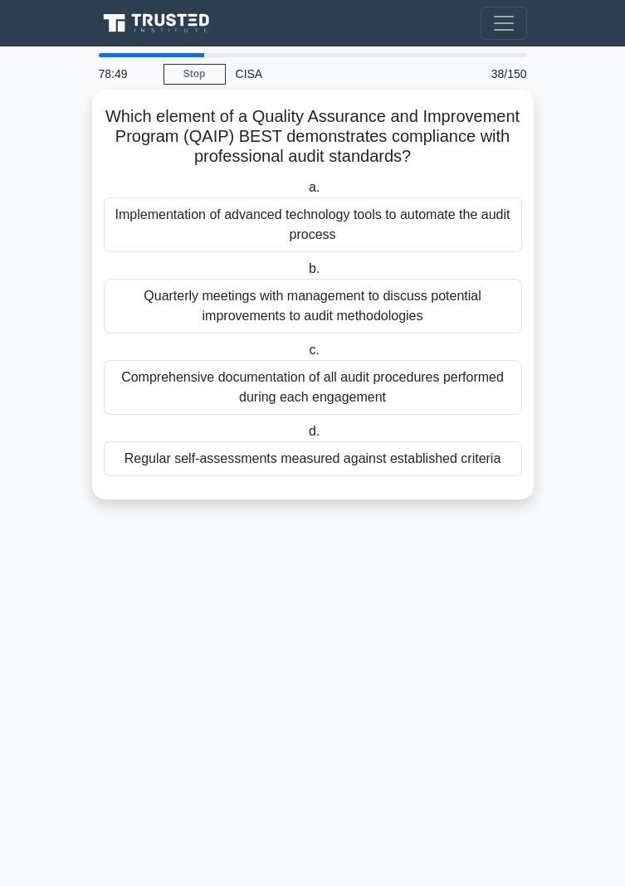
click at [428, 465] on div "Regular self-assessments measured against established criteria" at bounding box center [313, 459] width 418 height 35
click at [305, 437] on input "d. Regular self-assessments measured against established criteria" at bounding box center [305, 432] width 0 height 11
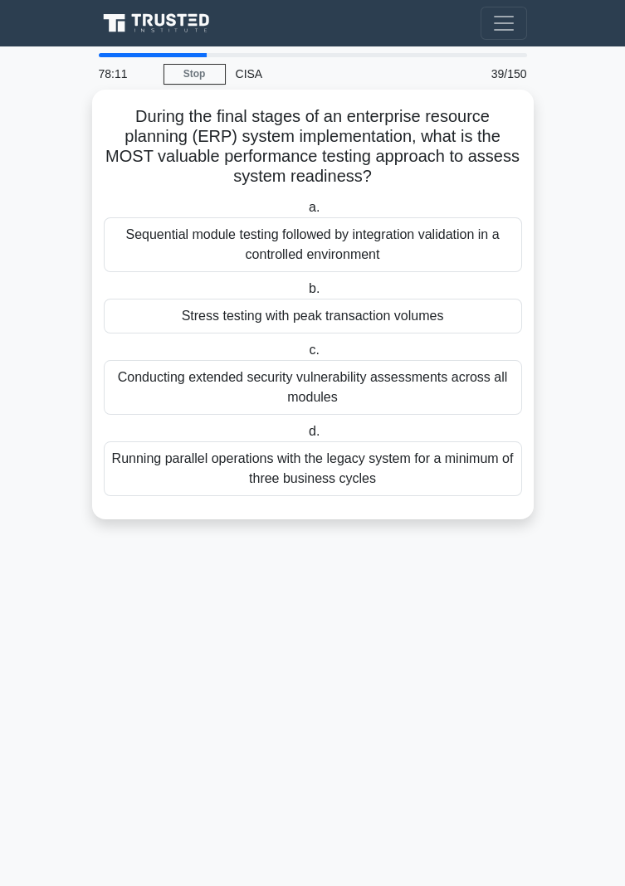
click at [451, 390] on div "Conducting extended security vulnerability assessments across all modules" at bounding box center [313, 387] width 418 height 55
click at [305, 356] on input "c. Conducting extended security vulnerability assessments across all modules" at bounding box center [305, 350] width 0 height 11
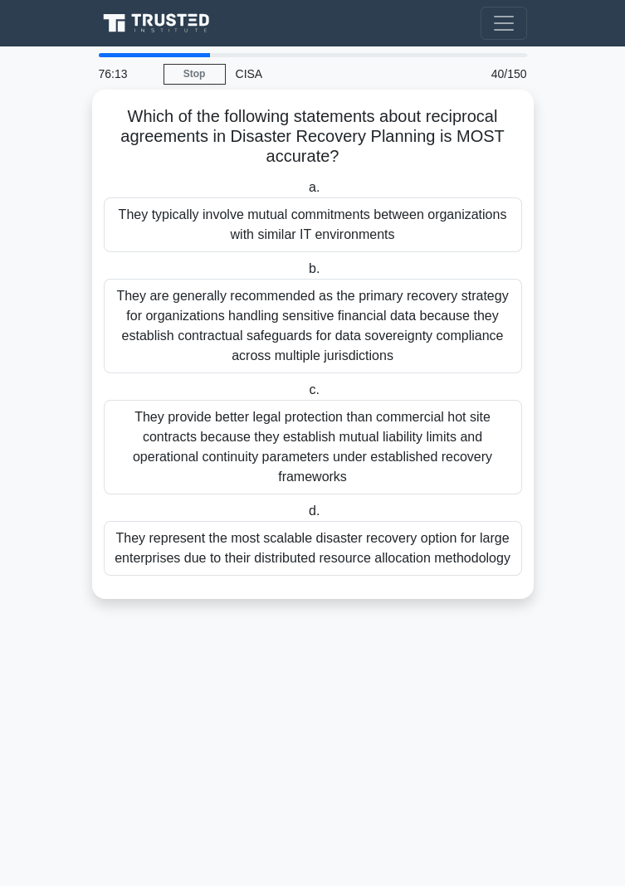
click at [427, 344] on div "They are generally recommended as the primary recovery strategy for organizatio…" at bounding box center [313, 326] width 418 height 95
click at [305, 275] on input "b. They are generally recommended as the primary recovery strategy for organiza…" at bounding box center [305, 269] width 0 height 11
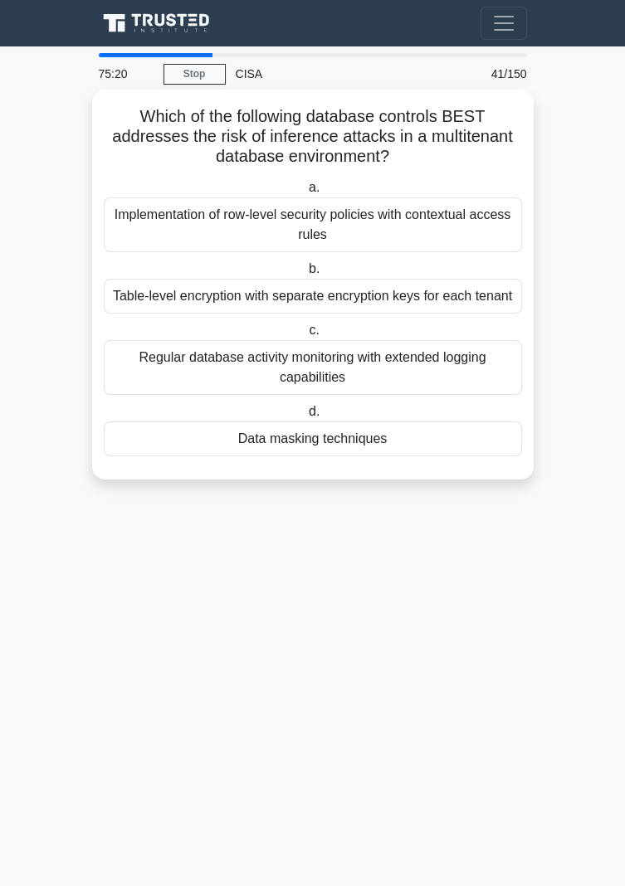
click at [125, 309] on div "Table-level encryption with separate encryption keys for each tenant" at bounding box center [313, 296] width 418 height 35
click at [305, 275] on input "b. Table-level encryption with separate encryption keys for each tenant" at bounding box center [305, 269] width 0 height 11
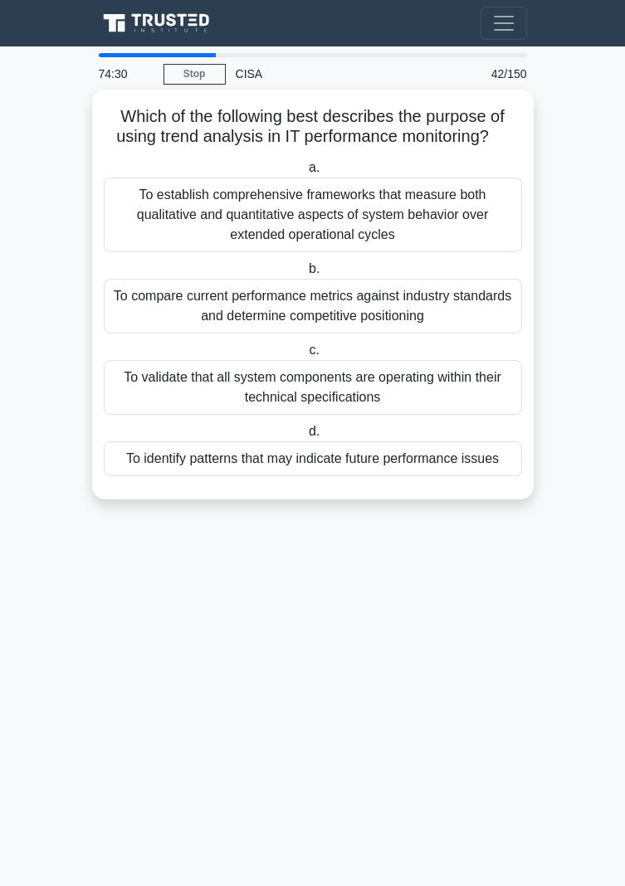
click at [398, 311] on div "To compare current performance metrics against industry standards and determine…" at bounding box center [313, 306] width 418 height 55
click at [305, 275] on input "b. To compare current performance metrics against industry standards and determ…" at bounding box center [305, 269] width 0 height 11
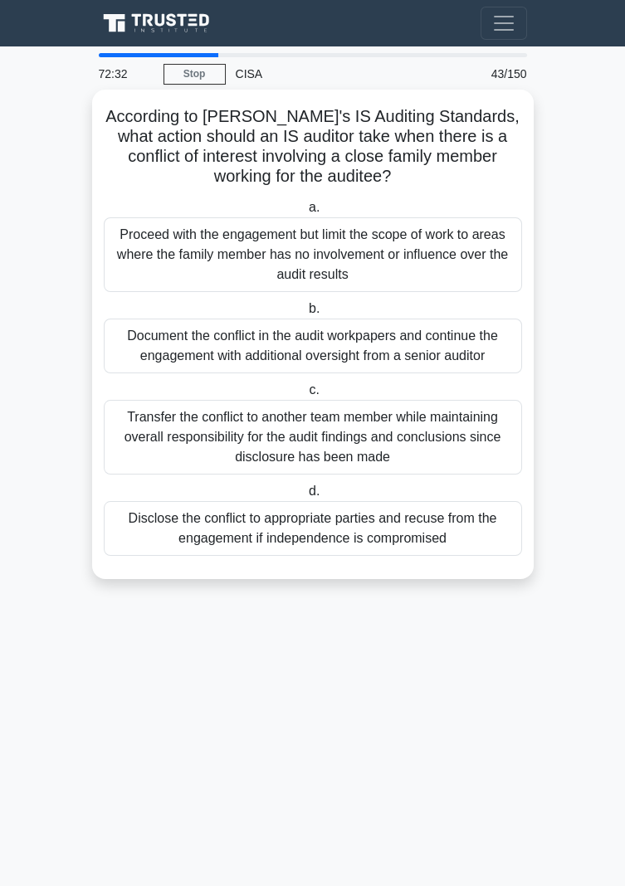
click at [208, 330] on div "Document the conflict in the audit workpapers and continue the engagement with …" at bounding box center [313, 346] width 418 height 55
click at [305, 315] on input "b. Document the conflict in the audit workpapers and continue the engagement wi…" at bounding box center [305, 309] width 0 height 11
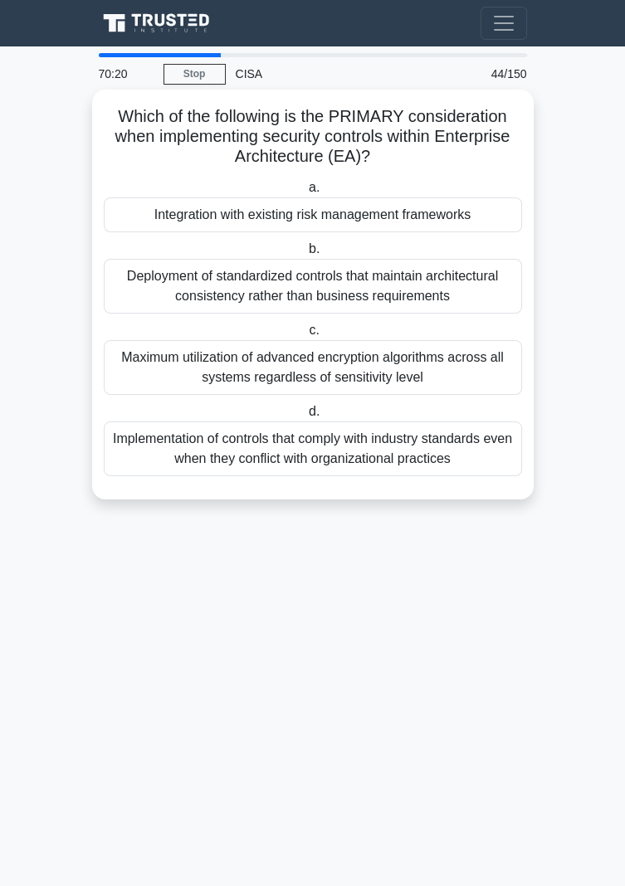
click at [143, 227] on div "Integration with existing risk management frameworks" at bounding box center [313, 215] width 418 height 35
click at [305, 193] on input "a. Integration with existing risk management frameworks" at bounding box center [305, 188] width 0 height 11
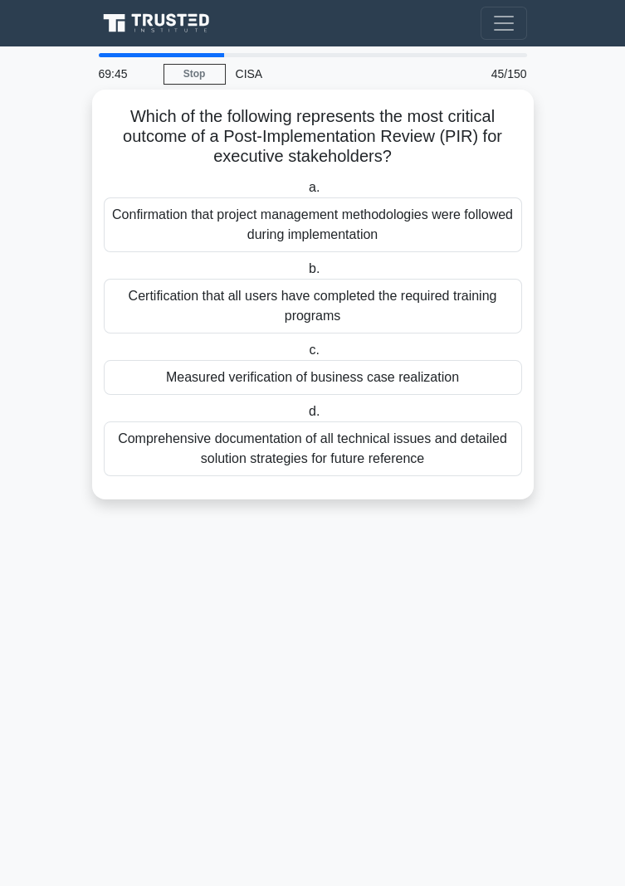
click at [167, 385] on div "Measured verification of business case realization" at bounding box center [313, 377] width 418 height 35
click at [305, 356] on input "c. Measured verification of business case realization" at bounding box center [305, 350] width 0 height 11
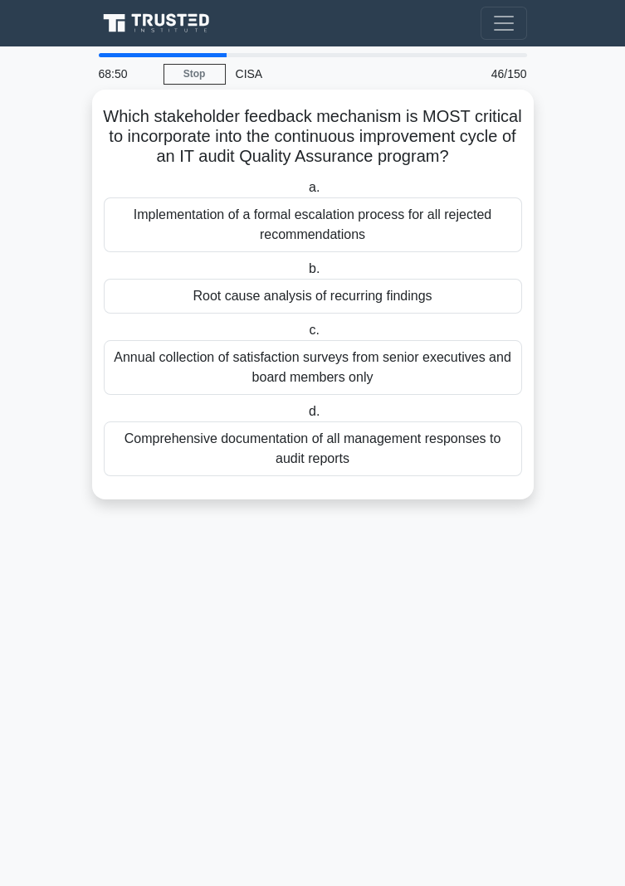
click at [164, 299] on div "Root cause analysis of recurring findings" at bounding box center [313, 296] width 418 height 35
click at [305, 275] on input "b. Root cause analysis of recurring findings" at bounding box center [305, 269] width 0 height 11
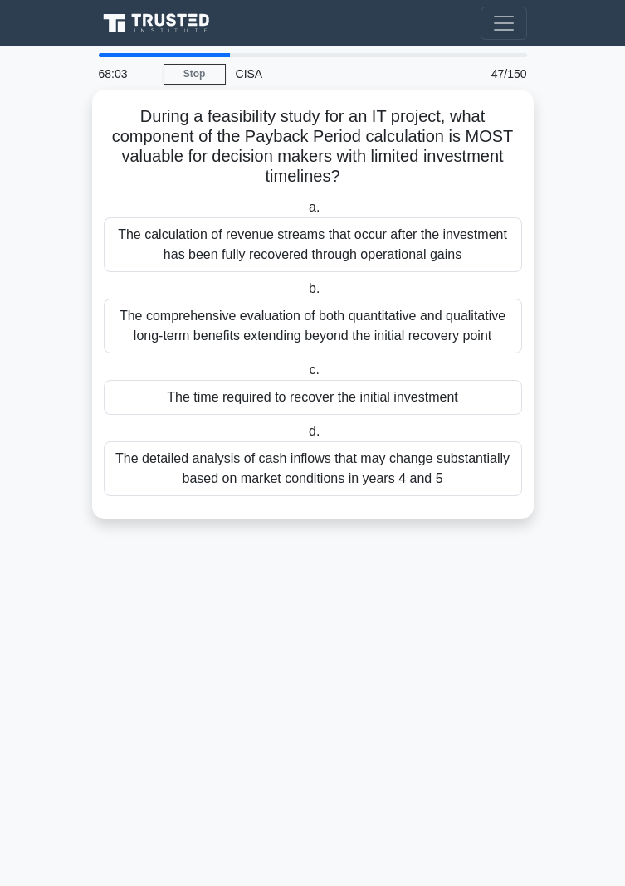
click at [459, 478] on div "The detailed analysis of cash inflows that may change substantially based on ma…" at bounding box center [313, 469] width 418 height 55
click at [305, 437] on input "d. The detailed analysis of cash inflows that may change substantially based on…" at bounding box center [305, 432] width 0 height 11
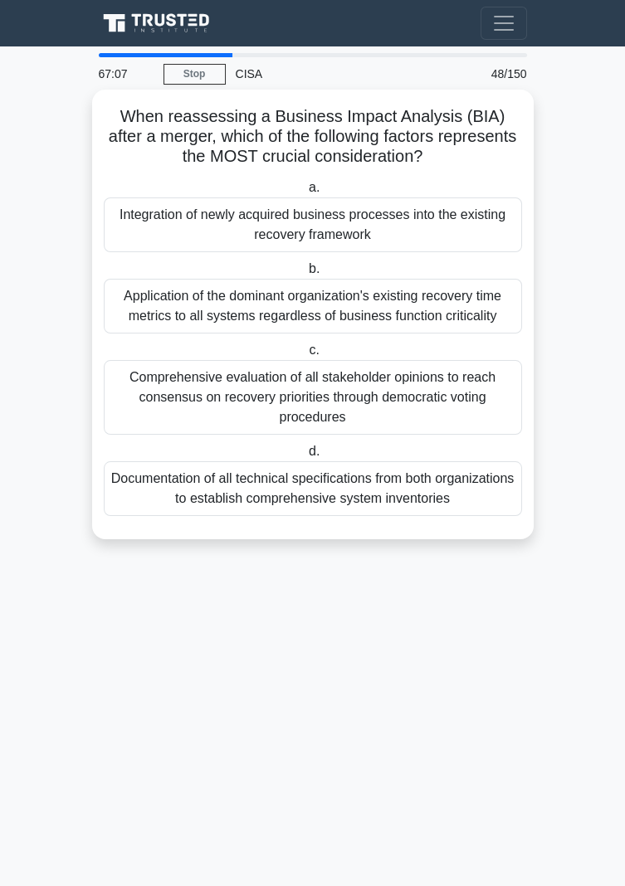
click at [442, 232] on div "Integration of newly acquired business processes into the existing recovery fra…" at bounding box center [313, 225] width 418 height 55
click at [305, 193] on input "a. Integration of newly acquired business processes into the existing recovery …" at bounding box center [305, 188] width 0 height 11
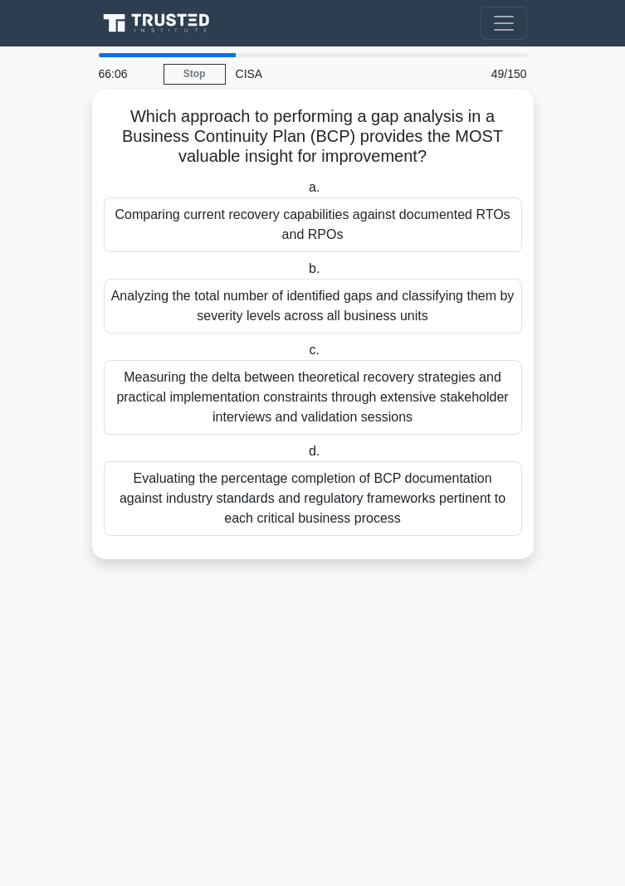
click at [129, 319] on div "Analyzing the total number of identified gaps and classifying them by severity …" at bounding box center [313, 306] width 418 height 55
click at [305, 275] on input "b. Analyzing the total number of identified gaps and classifying them by severi…" at bounding box center [305, 269] width 0 height 11
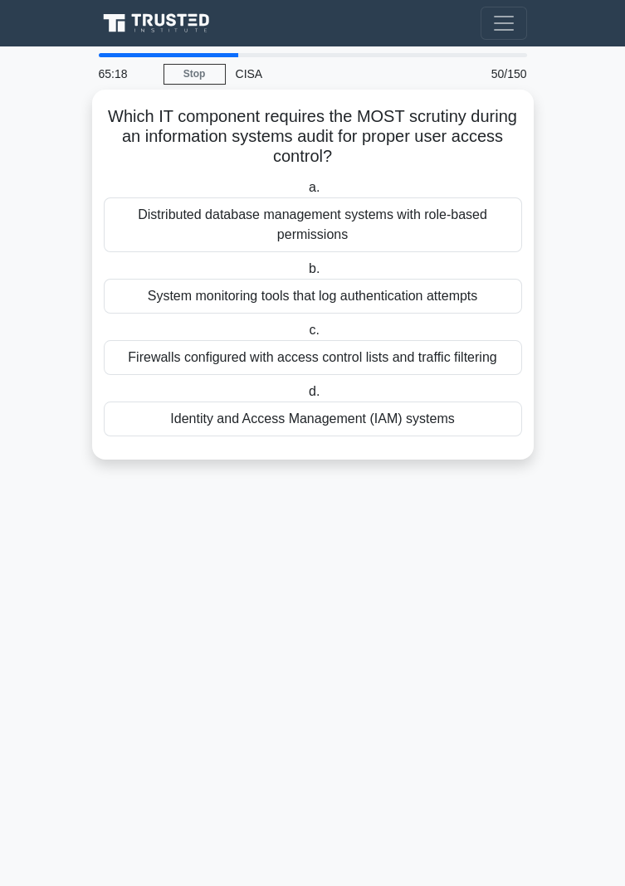
click at [453, 366] on div "Firewalls configured with access control lists and traffic filtering" at bounding box center [313, 357] width 418 height 35
click at [305, 336] on input "c. Firewalls configured with access control lists and traffic filtering" at bounding box center [305, 330] width 0 height 11
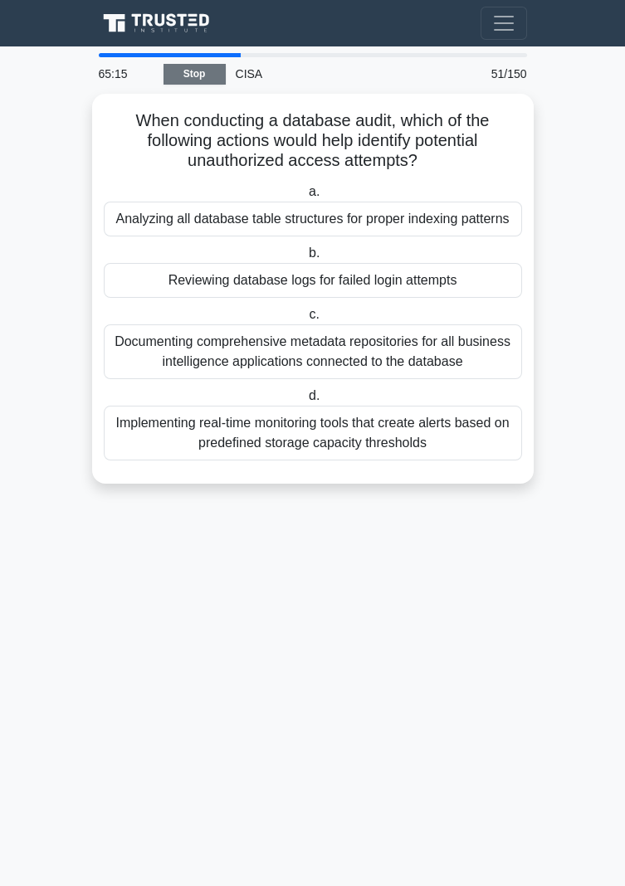
click at [203, 74] on link "Stop" at bounding box center [195, 74] width 62 height 21
click at [204, 79] on link "Stop" at bounding box center [195, 74] width 62 height 21
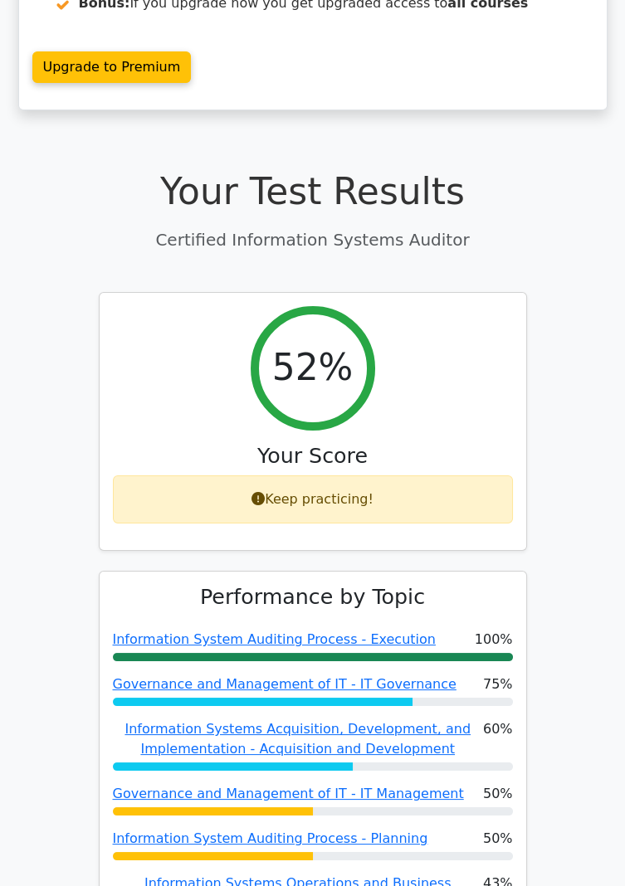
scroll to position [318, 0]
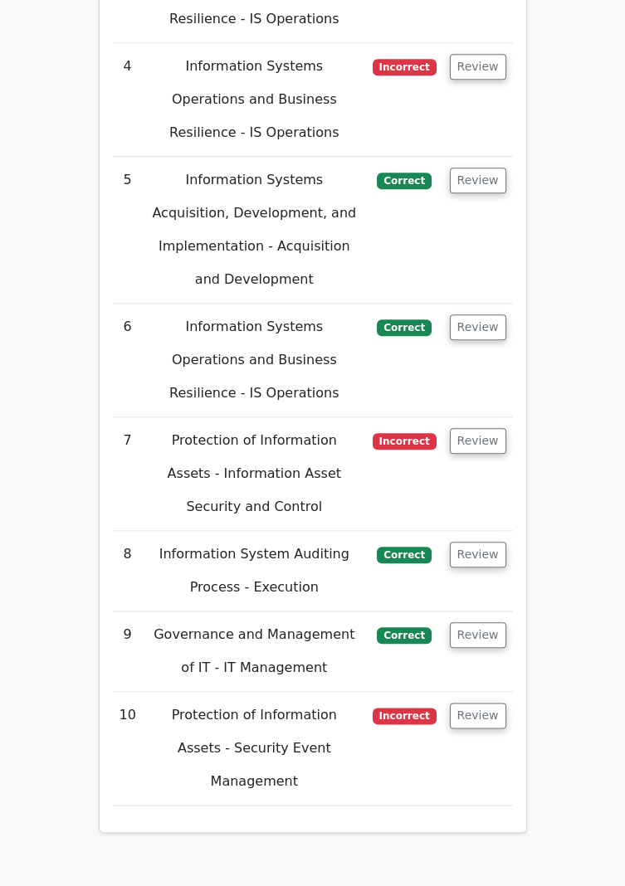
scroll to position [3803, 0]
